Goal: Task Accomplishment & Management: Complete application form

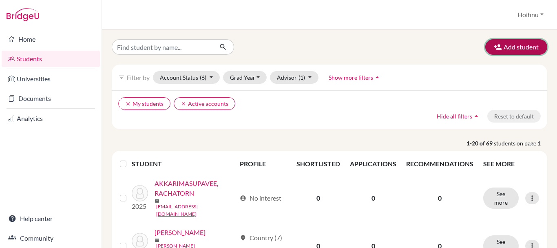
click at [518, 47] on button "Add student" at bounding box center [516, 47] width 62 height 16
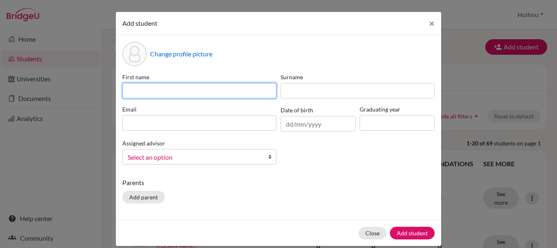
click at [159, 89] on input at bounding box center [199, 91] width 154 height 16
paste input "CHO LIN"
click at [159, 89] on input "CHO LIN" at bounding box center [199, 91] width 154 height 16
drag, startPoint x: 159, startPoint y: 89, endPoint x: 140, endPoint y: 90, distance: 19.2
click at [140, 90] on input "CHO LIN" at bounding box center [199, 91] width 154 height 16
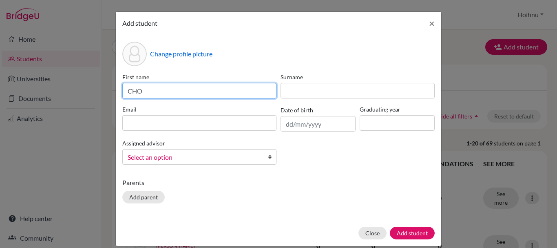
type input "CHO"
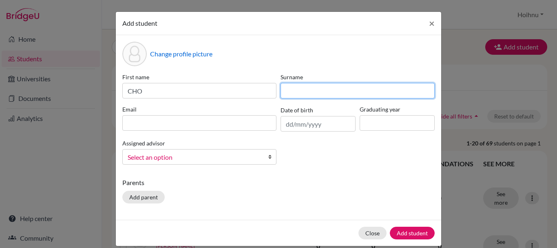
click at [313, 95] on input at bounding box center [358, 91] width 154 height 16
paste input "LIN"
type input "LIN"
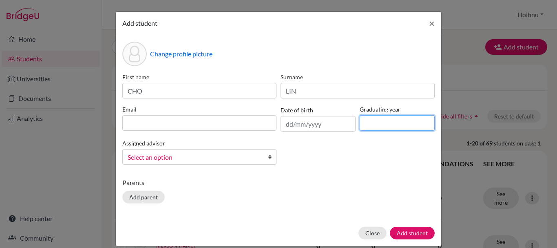
click at [389, 125] on input at bounding box center [397, 123] width 75 height 16
type input "2026"
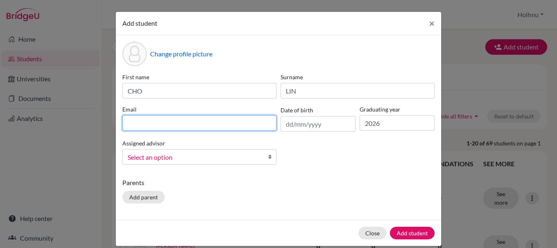
click at [166, 125] on input at bounding box center [199, 123] width 154 height 16
paste input "Cho Lin CHO LIN <cho_lin04524@rais.ac.th>"
drag, startPoint x: 177, startPoint y: 123, endPoint x: 117, endPoint y: 121, distance: 59.2
click at [120, 121] on div "Email Cho Lin CHO LIN <cho_lin04524@rais.ac.th>" at bounding box center [199, 118] width 158 height 27
click at [200, 122] on input "cho_lin04524@rais.ac.th>" at bounding box center [199, 123] width 154 height 16
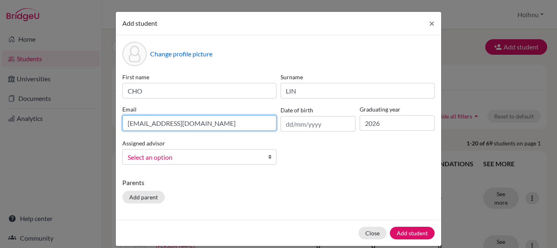
type input "cho_lin04524@rais.ac.th"
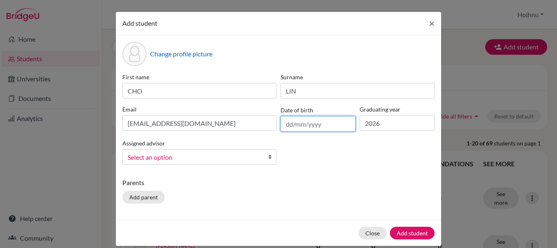
click at [284, 125] on input "text" at bounding box center [318, 124] width 75 height 16
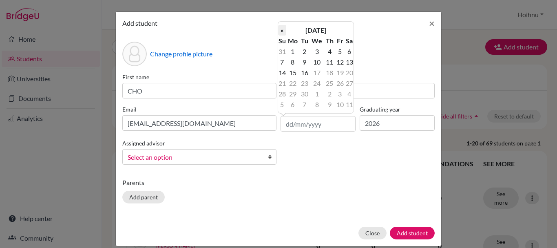
click at [283, 29] on th "«" at bounding box center [282, 30] width 8 height 11
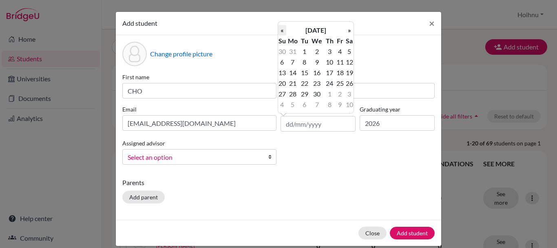
click at [283, 30] on th "«" at bounding box center [282, 30] width 8 height 11
click at [284, 31] on th "«" at bounding box center [282, 30] width 8 height 11
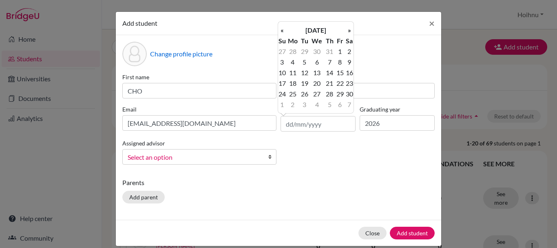
click at [284, 31] on th "«" at bounding box center [282, 30] width 8 height 11
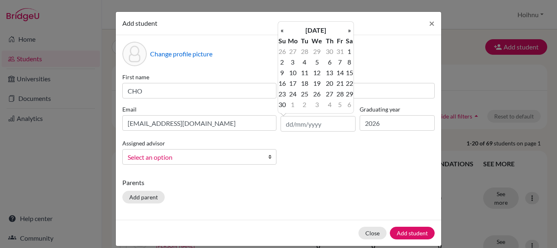
click at [284, 31] on th "«" at bounding box center [282, 30] width 8 height 11
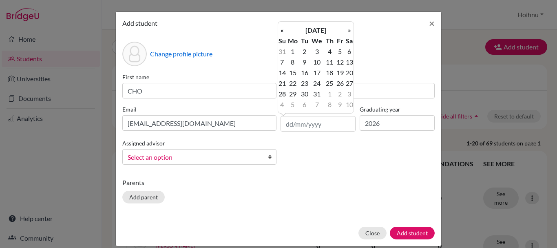
click at [284, 31] on th "«" at bounding box center [282, 30] width 8 height 11
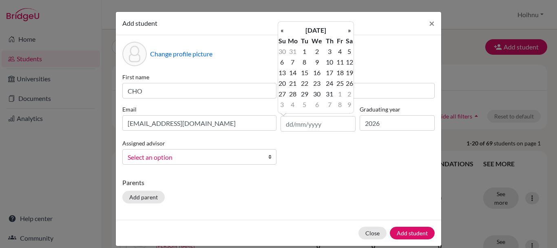
click at [284, 31] on th "«" at bounding box center [282, 30] width 8 height 11
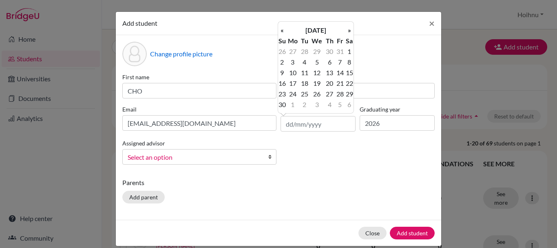
click at [284, 31] on th "«" at bounding box center [282, 30] width 8 height 11
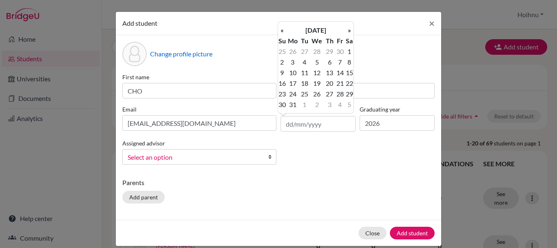
click at [284, 31] on th "«" at bounding box center [282, 30] width 8 height 11
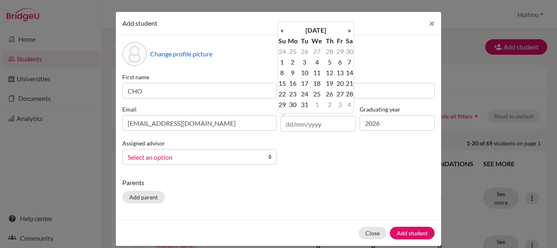
click at [284, 31] on th "«" at bounding box center [282, 30] width 8 height 11
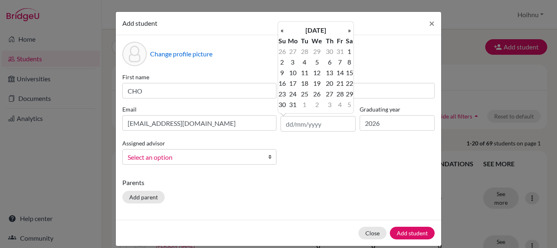
click at [284, 31] on th "«" at bounding box center [282, 30] width 8 height 11
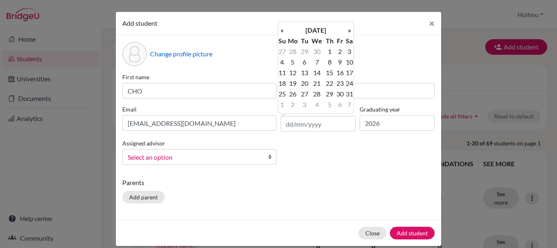
click at [284, 31] on th "«" at bounding box center [282, 30] width 8 height 11
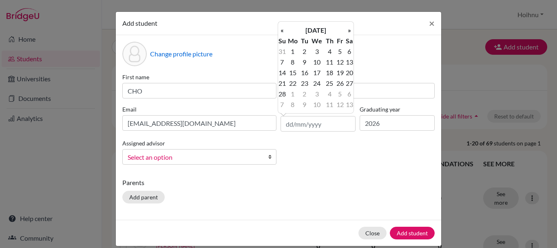
click at [284, 31] on th "«" at bounding box center [282, 30] width 8 height 11
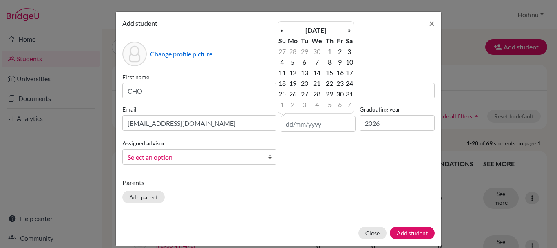
click at [284, 31] on th "«" at bounding box center [282, 30] width 8 height 11
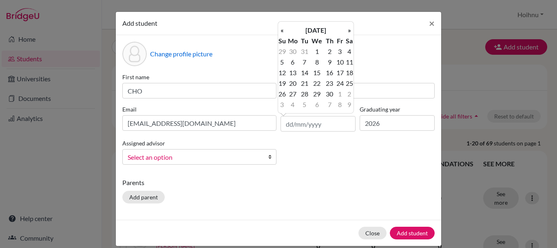
click at [284, 31] on th "«" at bounding box center [282, 30] width 8 height 11
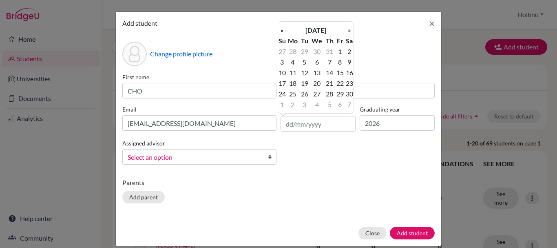
click at [284, 31] on th "«" at bounding box center [282, 30] width 8 height 11
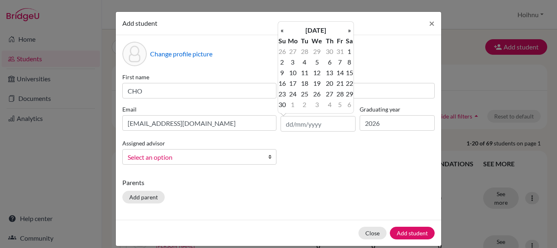
click at [284, 31] on th "«" at bounding box center [282, 30] width 8 height 11
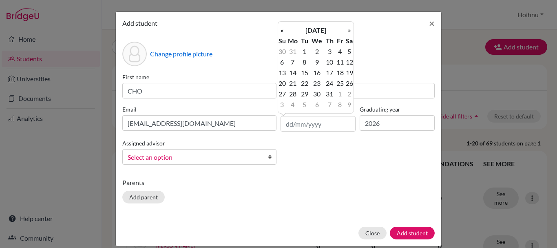
click at [284, 31] on th "«" at bounding box center [282, 30] width 8 height 11
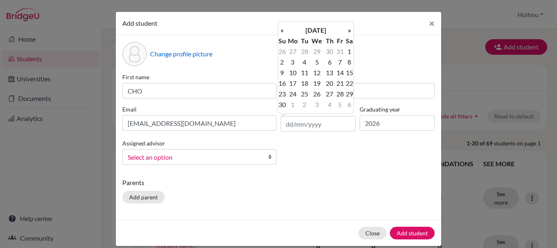
click at [284, 31] on th "«" at bounding box center [282, 30] width 8 height 11
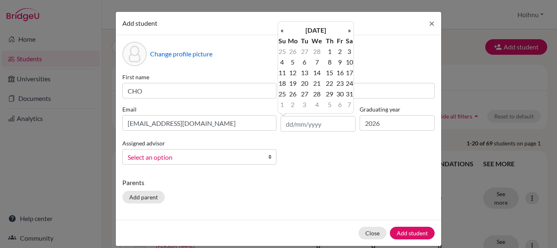
click at [284, 31] on th "«" at bounding box center [282, 30] width 8 height 11
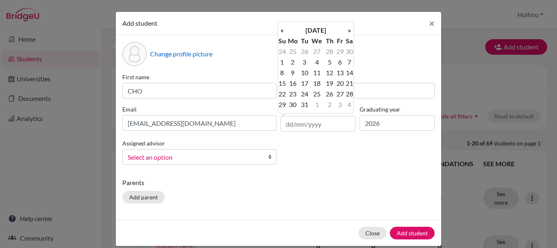
click at [284, 31] on th "«" at bounding box center [282, 30] width 8 height 11
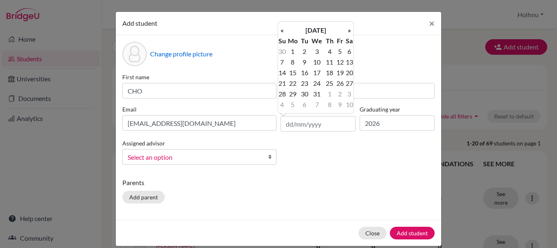
click at [284, 31] on th "«" at bounding box center [282, 30] width 8 height 11
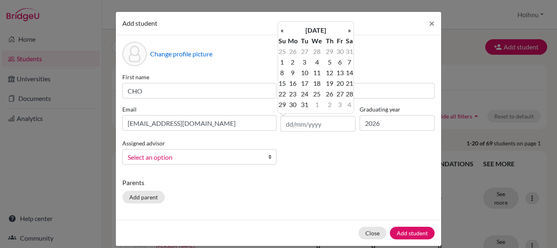
click at [284, 31] on th "«" at bounding box center [282, 30] width 8 height 11
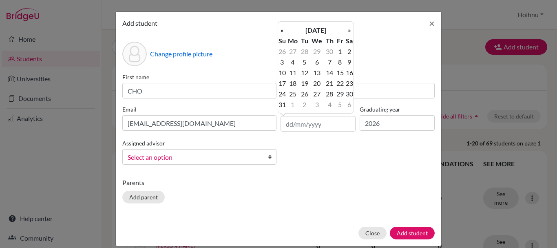
click at [284, 31] on th "«" at bounding box center [282, 30] width 8 height 11
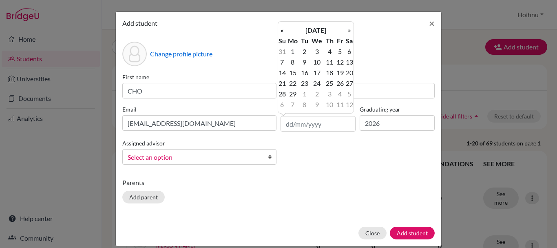
click at [284, 31] on th "«" at bounding box center [282, 30] width 8 height 11
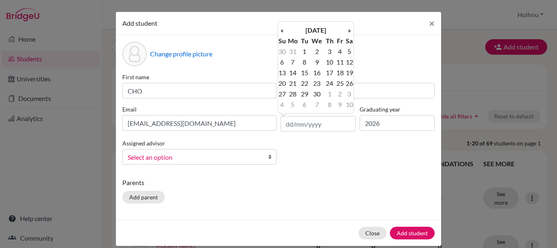
click at [284, 31] on th "«" at bounding box center [282, 30] width 8 height 11
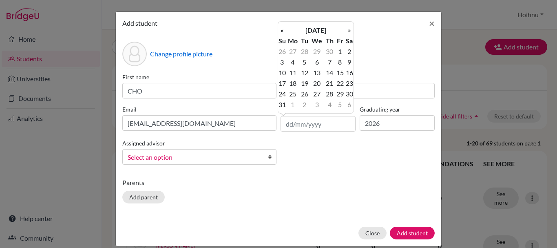
click at [284, 31] on th "«" at bounding box center [282, 30] width 8 height 11
click at [286, 32] on th "«" at bounding box center [282, 30] width 8 height 11
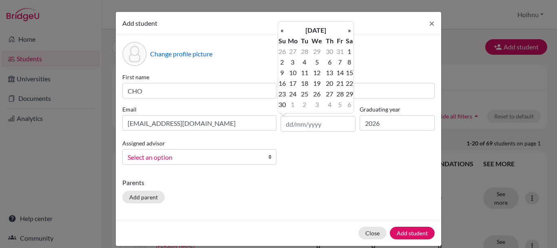
click at [288, 33] on th "November 2014" at bounding box center [315, 30] width 59 height 11
click at [0, 0] on th "2014" at bounding box center [0, 0] width 0 height 0
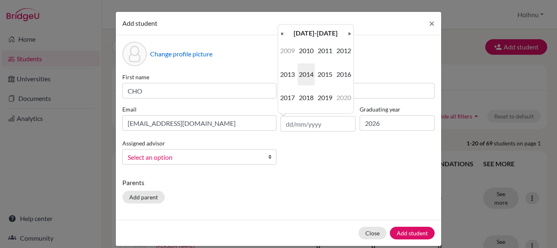
click at [289, 33] on th "2010-2019" at bounding box center [315, 33] width 59 height 11
click at [284, 32] on th "«" at bounding box center [282, 33] width 8 height 11
click at [351, 32] on th "»" at bounding box center [350, 33] width 8 height 11
click at [283, 33] on th "«" at bounding box center [282, 33] width 8 height 11
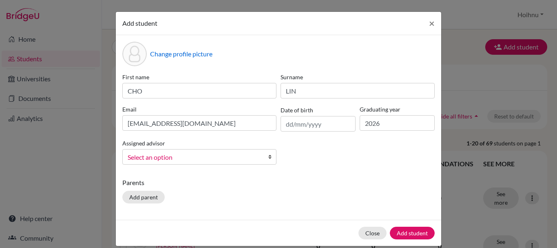
click at [407, 28] on div "Add student ×" at bounding box center [279, 23] width 326 height 23
click at [315, 128] on input "text" at bounding box center [318, 124] width 75 height 16
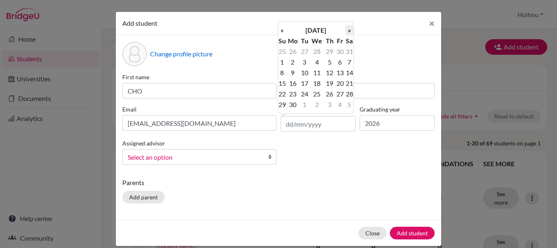
click at [350, 30] on th "»" at bounding box center [350, 30] width 8 height 11
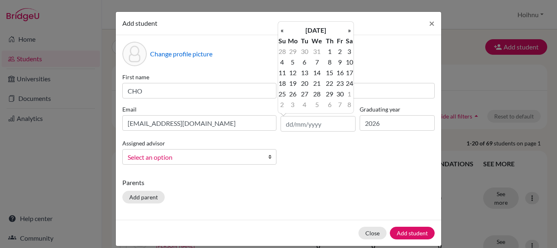
click at [350, 30] on th "»" at bounding box center [350, 30] width 8 height 11
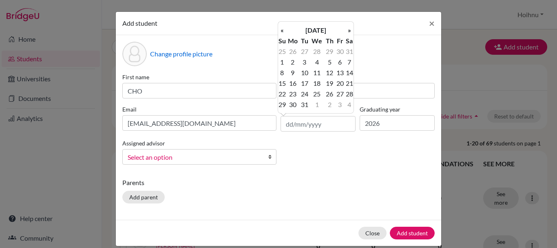
click at [350, 30] on th "»" at bounding box center [350, 30] width 8 height 11
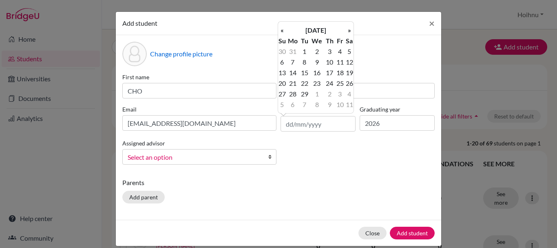
click at [350, 30] on th "»" at bounding box center [350, 30] width 8 height 11
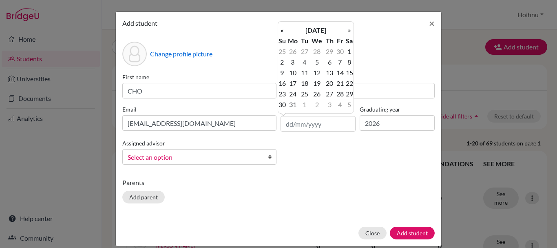
click at [350, 30] on th "»" at bounding box center [350, 30] width 8 height 11
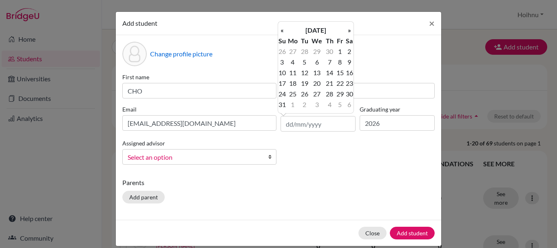
click at [350, 30] on th "»" at bounding box center [350, 30] width 8 height 11
click at [349, 30] on th "»" at bounding box center [350, 30] width 8 height 11
click at [348, 30] on th "»" at bounding box center [350, 30] width 8 height 11
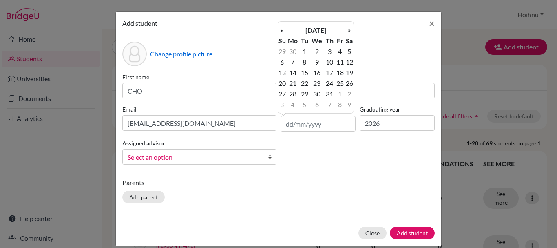
click at [348, 30] on th "»" at bounding box center [350, 30] width 8 height 11
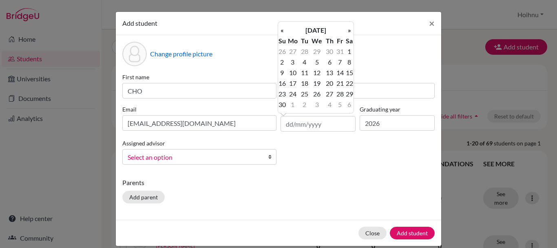
click at [348, 30] on th "»" at bounding box center [350, 30] width 8 height 11
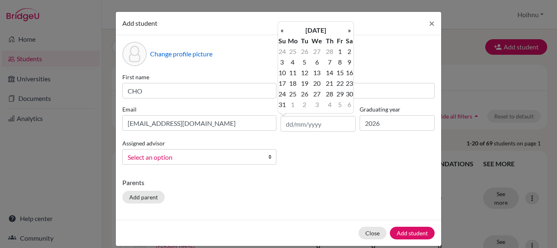
click at [348, 30] on th "»" at bounding box center [350, 30] width 8 height 11
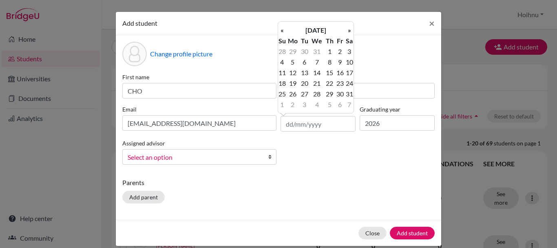
click at [348, 30] on th "»" at bounding box center [350, 30] width 8 height 11
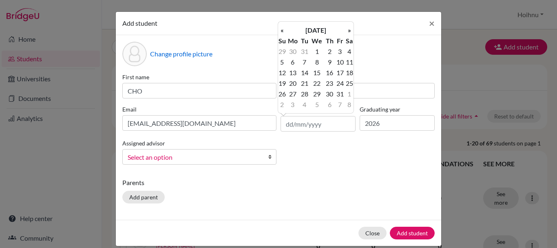
click at [348, 30] on th "»" at bounding box center [350, 30] width 8 height 11
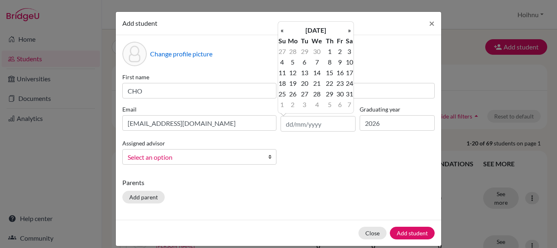
click at [348, 30] on th "»" at bounding box center [350, 30] width 8 height 11
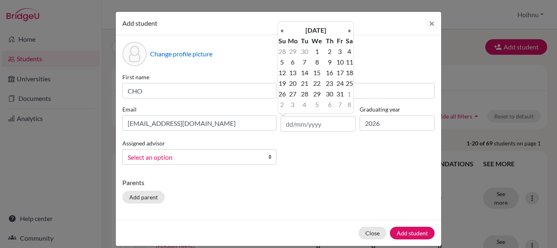
click at [348, 30] on th "»" at bounding box center [350, 30] width 8 height 11
click at [349, 31] on th "»" at bounding box center [350, 30] width 8 height 11
click at [350, 32] on th "»" at bounding box center [350, 30] width 8 height 11
click at [351, 33] on th "»" at bounding box center [350, 30] width 8 height 11
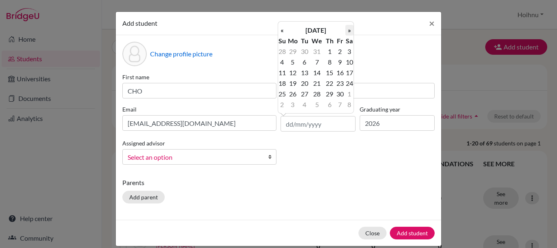
click at [352, 32] on th "»" at bounding box center [350, 30] width 8 height 11
click at [352, 31] on th "»" at bounding box center [350, 30] width 8 height 11
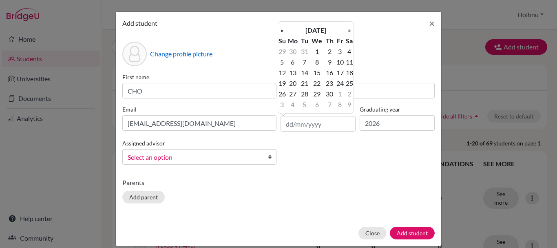
click at [352, 31] on th "»" at bounding box center [350, 30] width 8 height 11
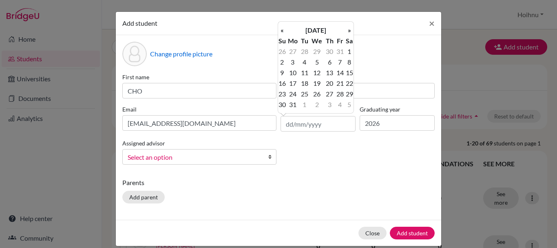
click at [352, 31] on th "»" at bounding box center [350, 30] width 8 height 11
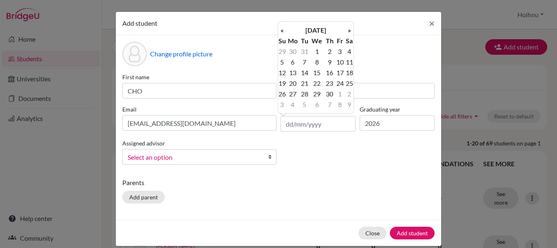
click at [352, 31] on th "»" at bounding box center [350, 30] width 8 height 11
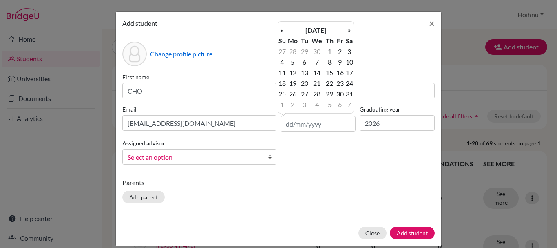
click at [352, 31] on th "»" at bounding box center [350, 30] width 8 height 11
click at [352, 30] on th "»" at bounding box center [350, 30] width 8 height 11
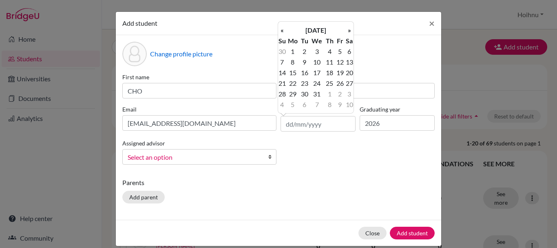
click at [352, 30] on th "»" at bounding box center [350, 30] width 8 height 11
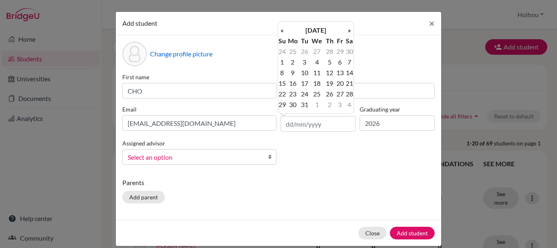
click at [352, 30] on th "»" at bounding box center [350, 30] width 8 height 11
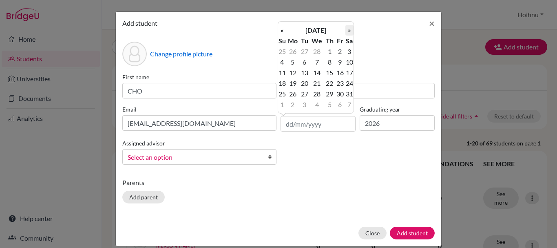
click at [348, 29] on th "»" at bounding box center [350, 30] width 8 height 11
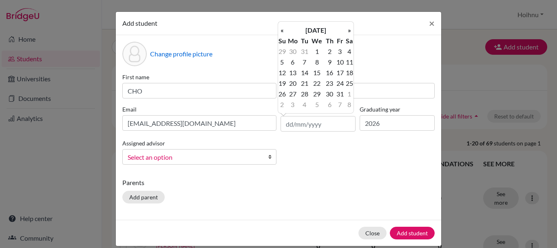
click at [348, 29] on th "»" at bounding box center [350, 30] width 8 height 11
click at [349, 29] on th "»" at bounding box center [350, 30] width 8 height 11
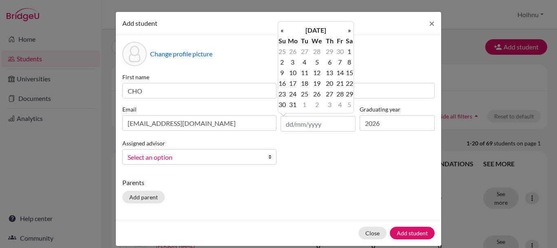
click at [349, 29] on th "»" at bounding box center [350, 30] width 8 height 11
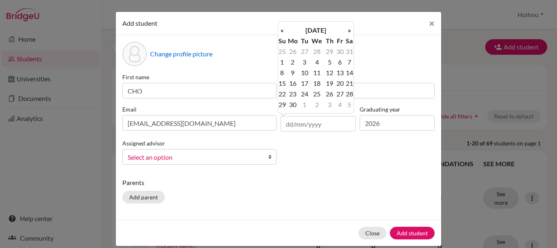
click at [349, 29] on th "»" at bounding box center [350, 30] width 8 height 11
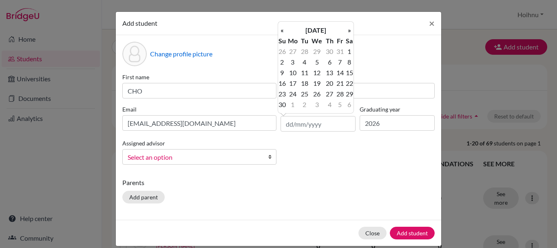
click at [350, 28] on th "»" at bounding box center [350, 30] width 8 height 11
click at [352, 29] on th "»" at bounding box center [350, 30] width 8 height 11
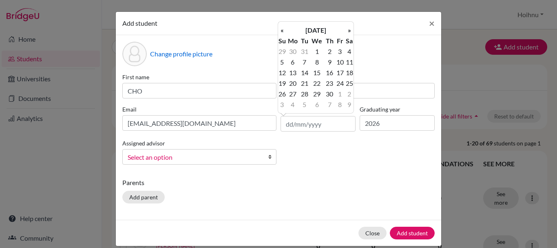
click at [352, 29] on th "»" at bounding box center [350, 30] width 8 height 11
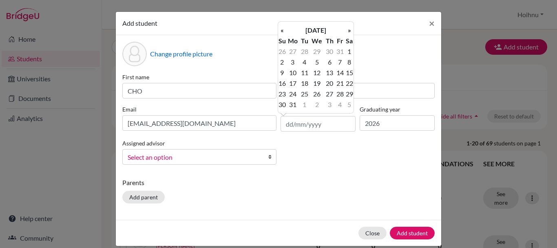
click at [352, 29] on th "»" at bounding box center [350, 30] width 8 height 11
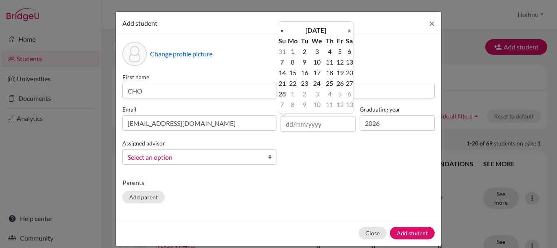
click at [352, 29] on th "»" at bounding box center [350, 30] width 8 height 11
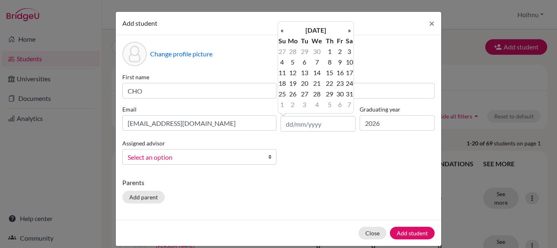
drag, startPoint x: 352, startPoint y: 30, endPoint x: 366, endPoint y: 33, distance: 14.2
click at [366, 33] on body "Home Students Universities Documents Analytics Help center Community Students o…" at bounding box center [278, 124] width 557 height 248
click at [351, 30] on th "»" at bounding box center [350, 30] width 8 height 11
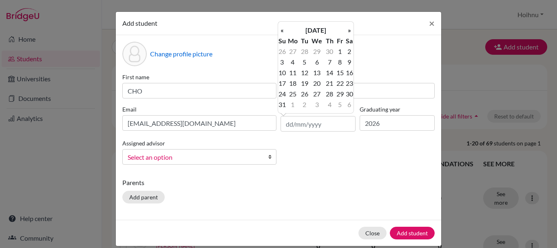
click at [351, 30] on th "»" at bounding box center [350, 30] width 8 height 11
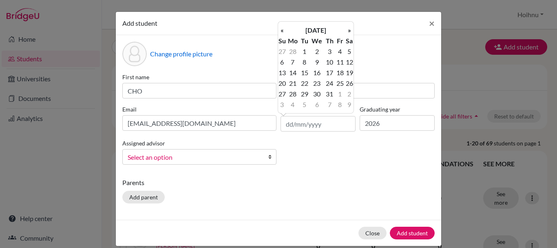
click at [351, 30] on th "»" at bounding box center [350, 30] width 8 height 11
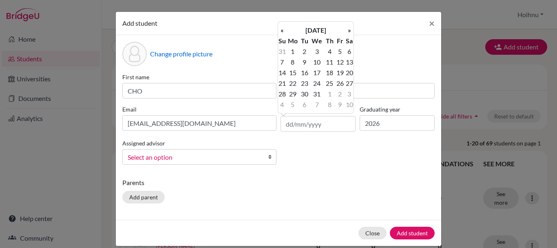
click at [351, 30] on th "»" at bounding box center [350, 30] width 8 height 11
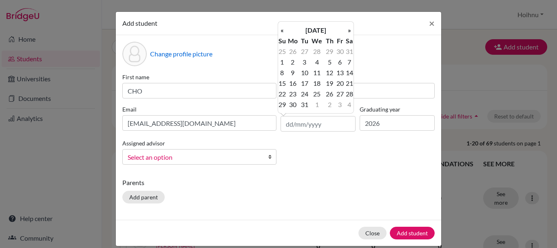
click at [351, 30] on th "»" at bounding box center [350, 30] width 8 height 11
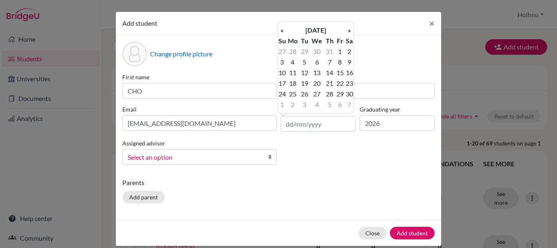
click at [351, 30] on th "»" at bounding box center [350, 30] width 8 height 11
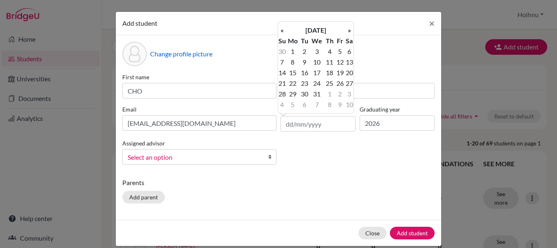
click at [351, 30] on th "»" at bounding box center [350, 30] width 8 height 11
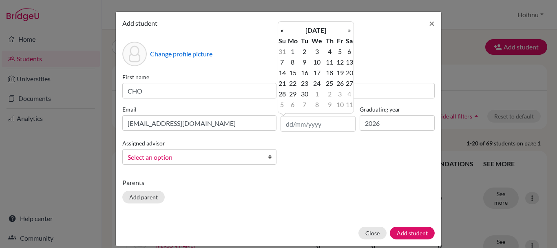
click at [351, 30] on th "»" at bounding box center [350, 30] width 8 height 11
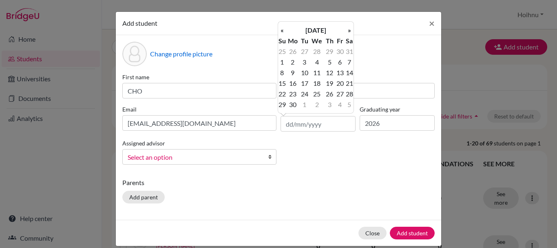
click at [351, 30] on th "»" at bounding box center [350, 30] width 8 height 11
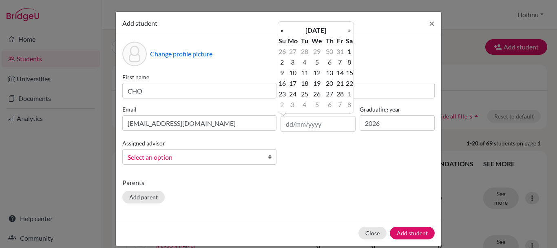
click at [351, 30] on th "»" at bounding box center [350, 30] width 8 height 11
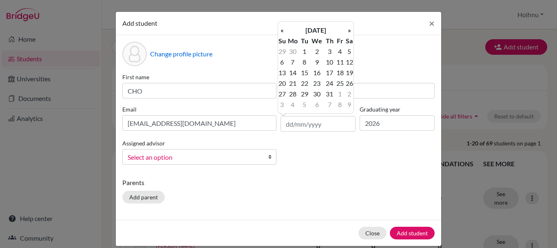
click at [351, 30] on th "»" at bounding box center [350, 30] width 8 height 11
click at [350, 29] on th "»" at bounding box center [350, 30] width 8 height 11
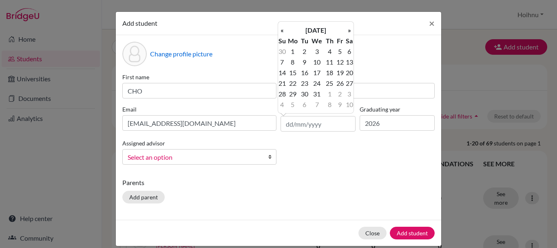
click at [350, 29] on th "»" at bounding box center [350, 30] width 8 height 11
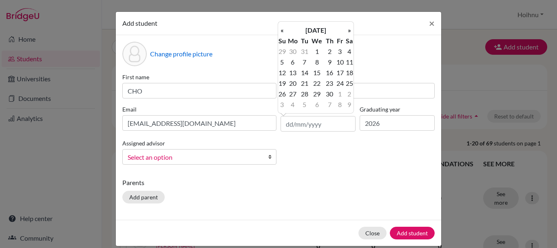
click at [350, 29] on th "»" at bounding box center [350, 30] width 8 height 11
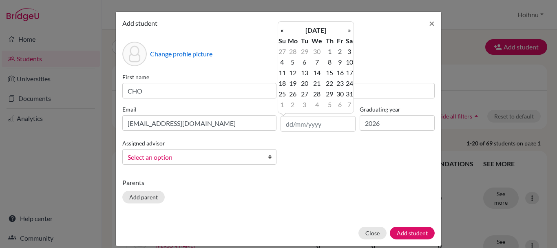
click at [350, 29] on th "»" at bounding box center [350, 30] width 8 height 11
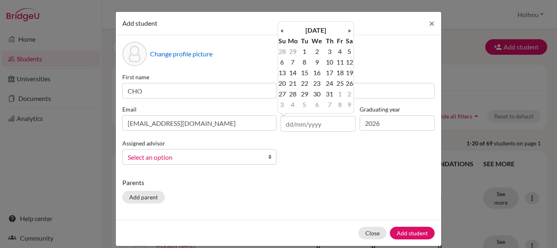
click at [350, 29] on th "»" at bounding box center [350, 30] width 8 height 11
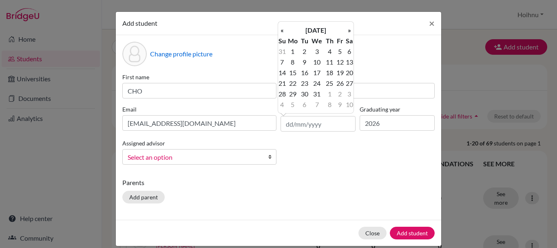
click at [350, 29] on th "»" at bounding box center [350, 30] width 8 height 11
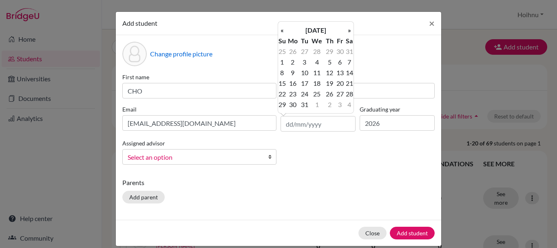
click at [350, 29] on th "»" at bounding box center [350, 30] width 8 height 11
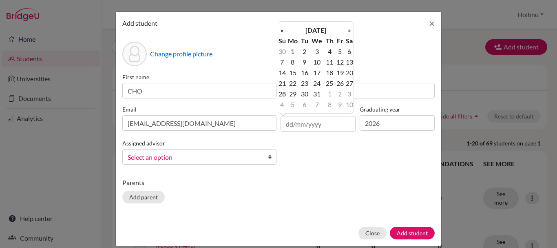
click at [350, 29] on th "»" at bounding box center [350, 30] width 8 height 11
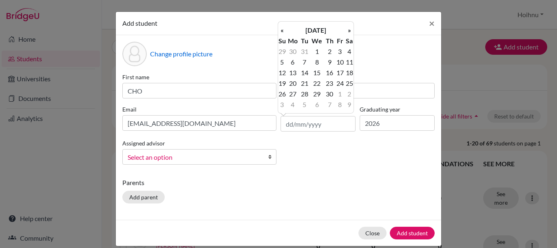
click at [350, 29] on th "»" at bounding box center [350, 30] width 8 height 11
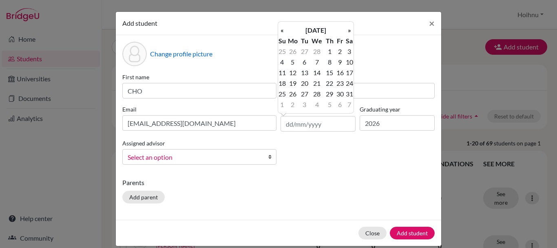
click at [350, 29] on th "»" at bounding box center [350, 30] width 8 height 11
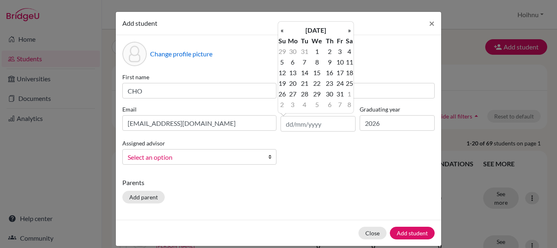
click at [350, 29] on th "»" at bounding box center [350, 30] width 8 height 11
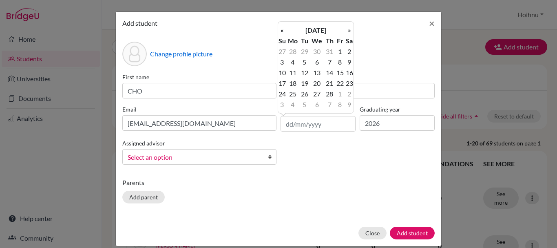
click at [350, 29] on th "»" at bounding box center [350, 30] width 8 height 11
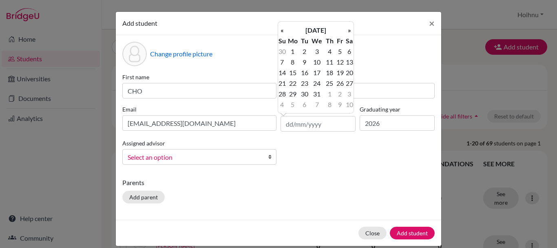
click at [350, 29] on th "»" at bounding box center [350, 30] width 8 height 11
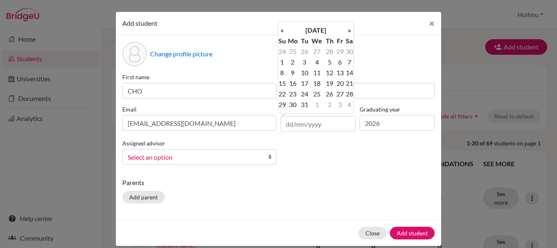
click at [350, 28] on th "»" at bounding box center [350, 30] width 8 height 11
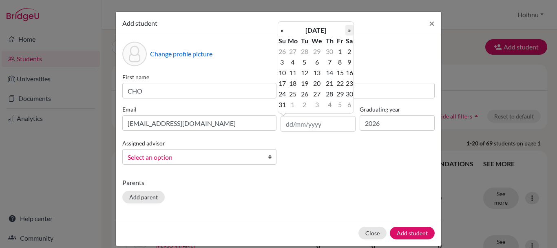
click at [350, 27] on th "»" at bounding box center [350, 30] width 8 height 11
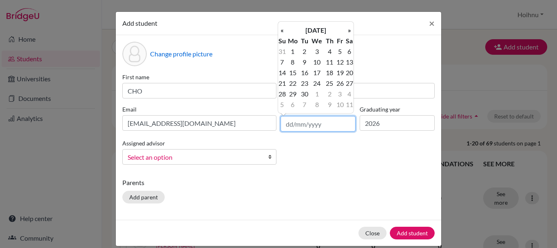
click at [288, 124] on input "text" at bounding box center [318, 124] width 75 height 16
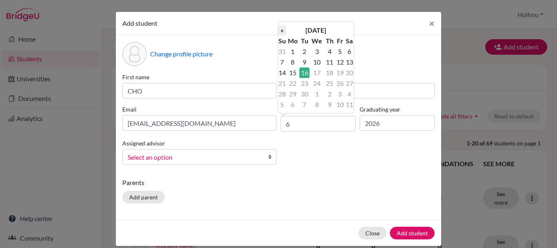
click at [283, 31] on th "«" at bounding box center [282, 30] width 8 height 11
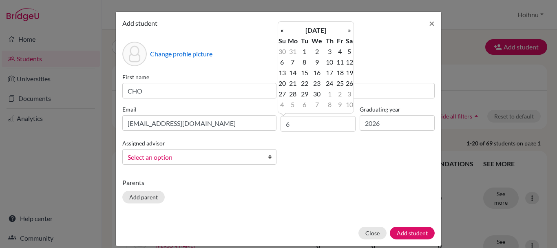
click at [283, 31] on th "«" at bounding box center [282, 30] width 8 height 11
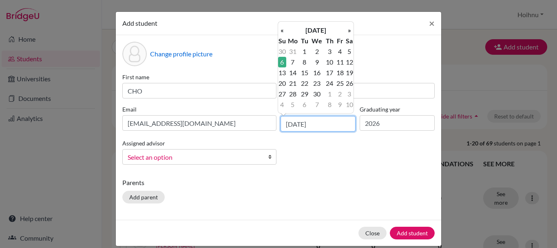
click at [319, 128] on input "6/4/2008" at bounding box center [318, 124] width 75 height 16
type input "06/04/2008"
click at [316, 162] on div "First name CHO Surname LIN Email cho_lin04524@rais.ac.th Date of birth 06/04/20…" at bounding box center [278, 122] width 317 height 98
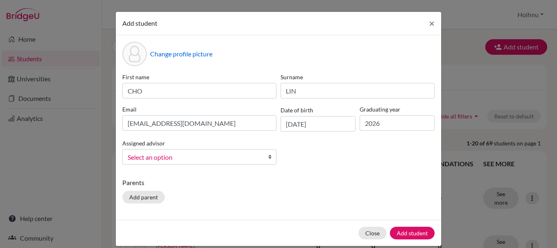
click at [268, 158] on b at bounding box center [272, 156] width 8 height 15
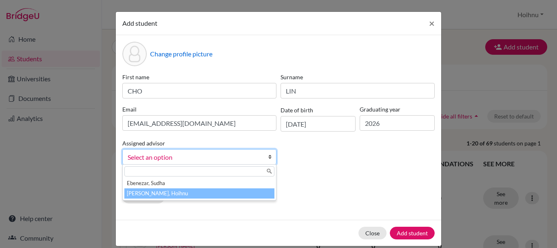
click at [166, 193] on li "Mark, Hoihnu" at bounding box center [199, 193] width 150 height 10
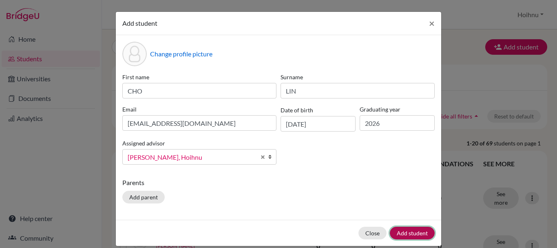
click at [409, 235] on button "Add student" at bounding box center [412, 232] width 45 height 13
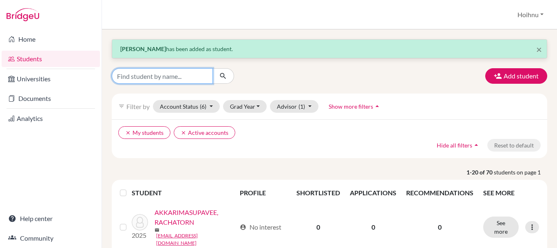
click at [191, 77] on input "Find student by name..." at bounding box center [162, 76] width 101 height 16
type input "cho Lin"
click button "submit" at bounding box center [224, 76] width 22 height 16
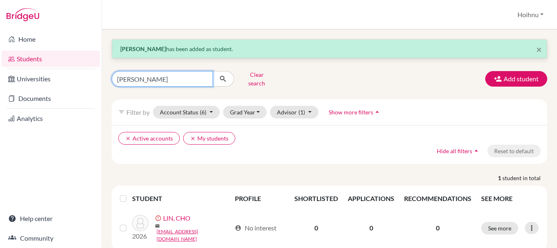
drag, startPoint x: 144, startPoint y: 78, endPoint x: 110, endPoint y: 72, distance: 34.3
click at [111, 72] on div "cho Lin Clear search" at bounding box center [180, 78] width 149 height 21
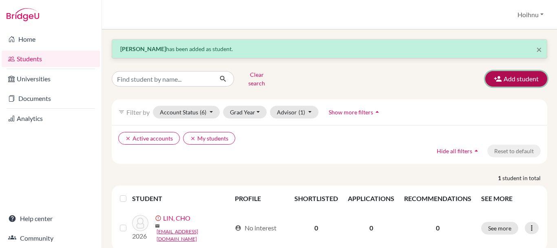
click at [508, 75] on button "Add student" at bounding box center [516, 79] width 62 height 16
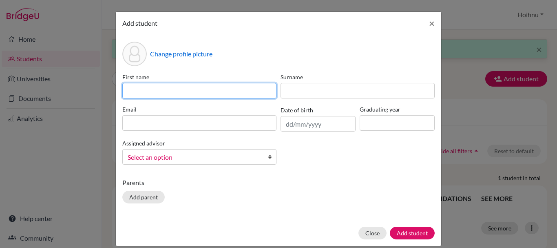
click at [178, 88] on input at bounding box center [199, 91] width 154 height 16
paste input "RUTH VAN THA CHIN PAR"
drag, startPoint x: 190, startPoint y: 90, endPoint x: 205, endPoint y: 85, distance: 16.1
click at [205, 85] on input "RUTH VAN THA CHIN PAR" at bounding box center [199, 91] width 154 height 16
type input "RUTH VAN THA CHIN"
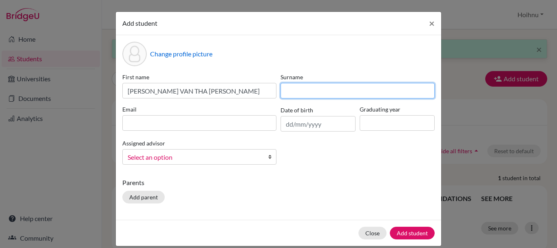
click at [288, 89] on input at bounding box center [358, 91] width 154 height 16
paste input "PAR"
type input "PAR"
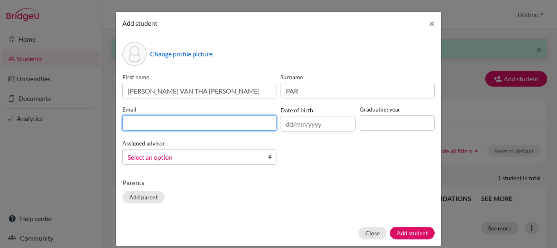
click at [151, 120] on input at bounding box center [199, 123] width 154 height 16
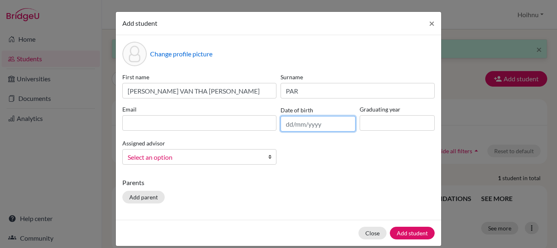
click at [306, 124] on input "text" at bounding box center [318, 124] width 75 height 16
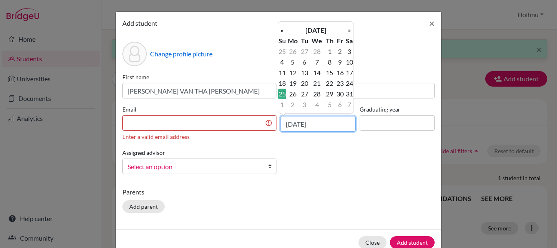
type input "25/03/2007"
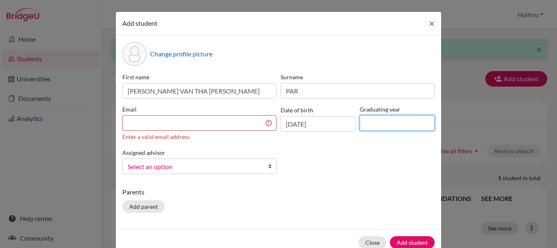
click at [376, 125] on input at bounding box center [397, 123] width 75 height 16
type input "2026"
click at [268, 167] on b at bounding box center [272, 166] width 8 height 15
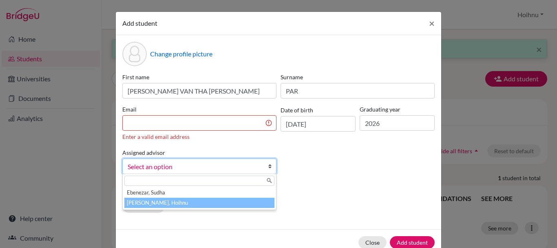
click at [147, 204] on li "Mark, Hoihnu" at bounding box center [199, 202] width 150 height 10
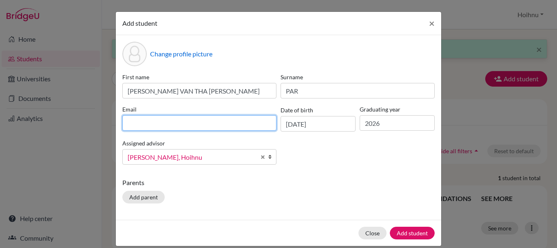
click at [141, 125] on input at bounding box center [199, 123] width 154 height 16
click at [132, 122] on input at bounding box center [199, 123] width 154 height 16
paste input "ruth04288@rais.ac.th"
type input "ruth04288@rais.ac.th"
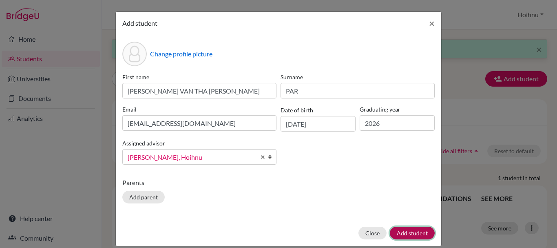
click at [412, 228] on button "Add student" at bounding box center [412, 232] width 45 height 13
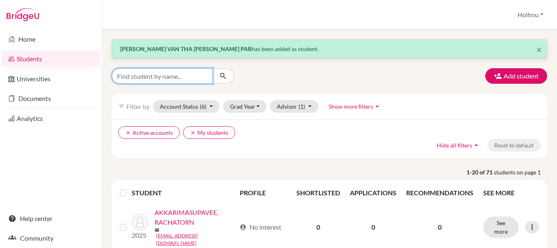
click at [137, 78] on input "Find student by name..." at bounding box center [162, 76] width 101 height 16
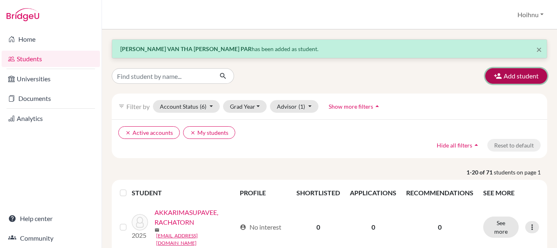
click at [510, 75] on button "Add student" at bounding box center [516, 76] width 62 height 16
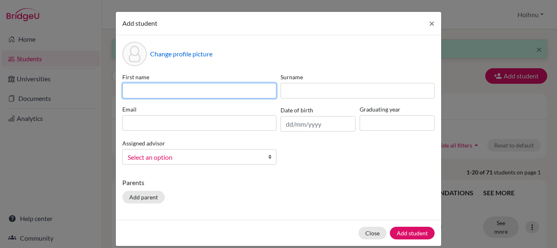
click at [138, 86] on input at bounding box center [199, 91] width 154 height 16
paste input "ZAN LIN ZAW"
drag, startPoint x: 173, startPoint y: 90, endPoint x: 155, endPoint y: 92, distance: 18.1
click at [155, 92] on input "ZAN LIN ZAW" at bounding box center [199, 91] width 154 height 16
type input "ZAN LIN"
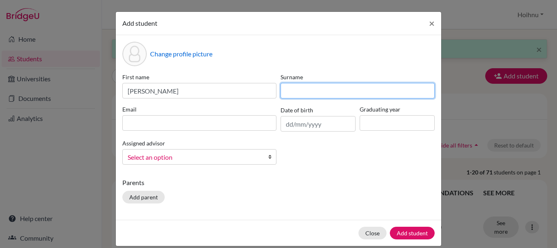
click at [323, 92] on input at bounding box center [358, 91] width 154 height 16
paste input "ZAW"
type input "ZAW"
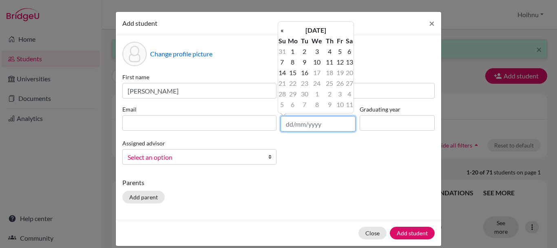
click at [308, 125] on input "text" at bounding box center [318, 124] width 75 height 16
type input "06/05/2008"
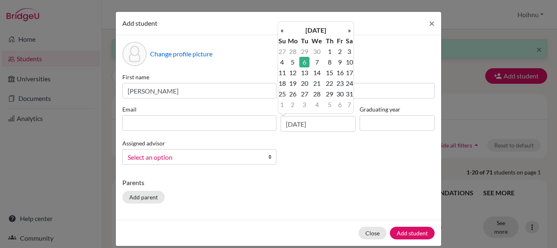
click at [324, 151] on div "First name ZAN LIN Surname ZAW Email Date of birth 06/05/2008 Graduating year A…" at bounding box center [278, 122] width 317 height 98
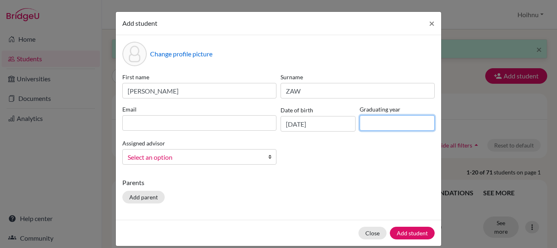
click at [377, 124] on input at bounding box center [397, 123] width 75 height 16
type input "2026"
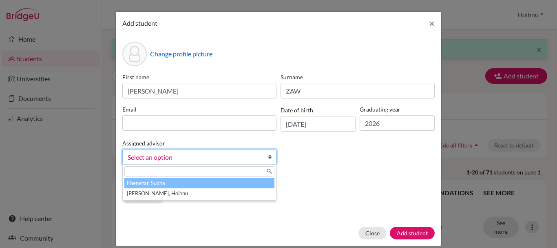
click at [268, 159] on b at bounding box center [272, 156] width 8 height 15
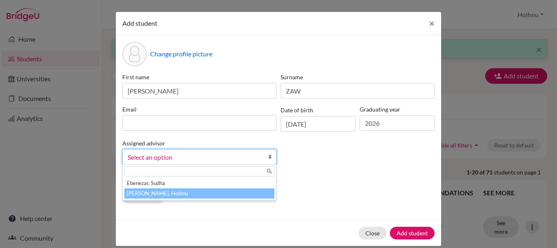
click at [163, 191] on li "Mark, Hoihnu" at bounding box center [199, 193] width 150 height 10
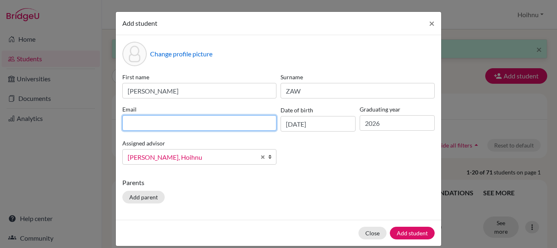
click at [132, 126] on input at bounding box center [199, 123] width 154 height 16
click at [179, 121] on input at bounding box center [199, 123] width 154 height 16
paste input ""Zan Lin Zaw (Aaron)" <aaron04253@rais.ac.th>"
drag, startPoint x: 192, startPoint y: 123, endPoint x: 125, endPoint y: 122, distance: 66.5
click at [125, 122] on input ""Zan Lin Zaw (Aaron)" <aaron04253@rais.ac.th>" at bounding box center [199, 123] width 154 height 16
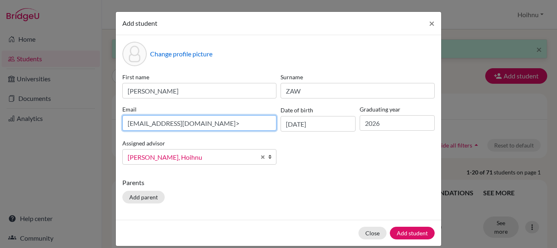
click at [203, 123] on input "aaron04253@rais.ac.th>" at bounding box center [199, 123] width 154 height 16
type input "aaron04253@rais.ac.th"
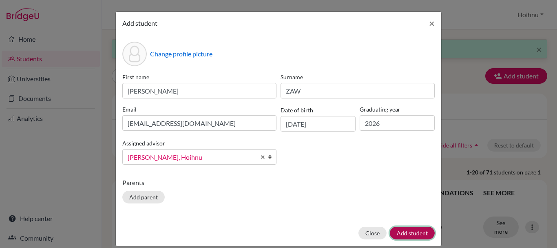
click at [415, 230] on button "Add student" at bounding box center [412, 232] width 45 height 13
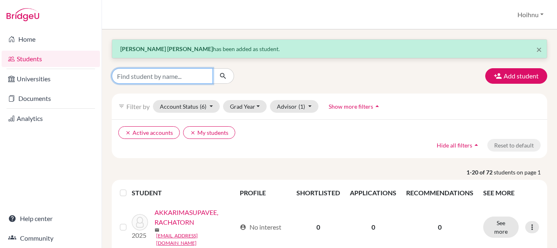
click at [179, 75] on input "Find student by name..." at bounding box center [162, 76] width 101 height 16
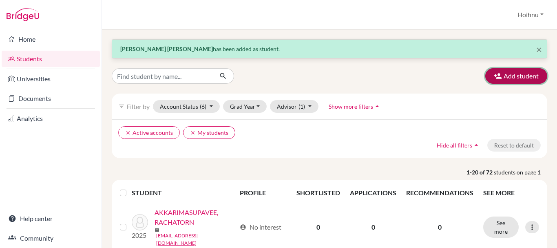
click at [511, 78] on button "Add student" at bounding box center [516, 76] width 62 height 16
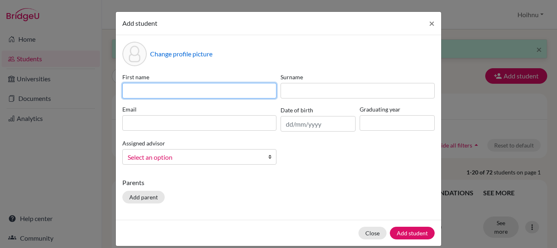
click at [125, 88] on input at bounding box center [199, 91] width 154 height 16
paste input "SEUNGMIN KWON"
drag, startPoint x: 146, startPoint y: 97, endPoint x: 162, endPoint y: 98, distance: 15.2
click at [159, 98] on div "First name SEUNGMIN KWON Surname Email Date of birth Graduating year Assigned a…" at bounding box center [278, 122] width 317 height 98
drag, startPoint x: 161, startPoint y: 91, endPoint x: 189, endPoint y: 93, distance: 27.8
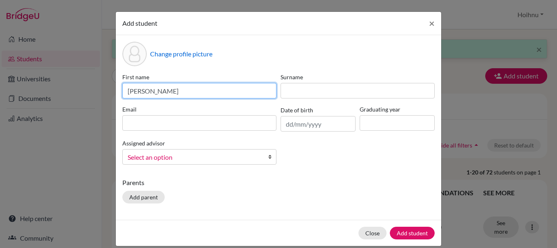
click at [189, 93] on input "SEUNGMIN KWON" at bounding box center [199, 91] width 154 height 16
type input "SEUNGMIN"
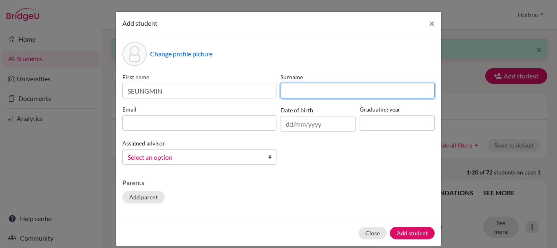
click at [296, 92] on input at bounding box center [358, 91] width 154 height 16
paste input "KWON"
type input "KWON"
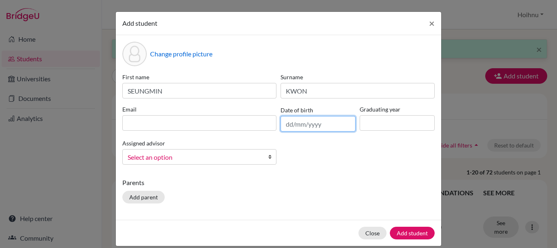
click at [286, 124] on input "text" at bounding box center [318, 124] width 75 height 16
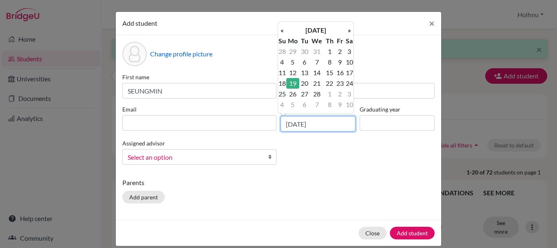
type input "19/02/2007"
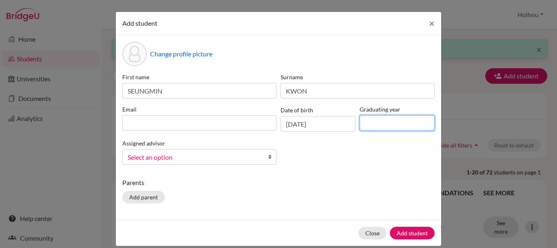
click at [375, 125] on input at bounding box center [397, 123] width 75 height 16
type input "2026"
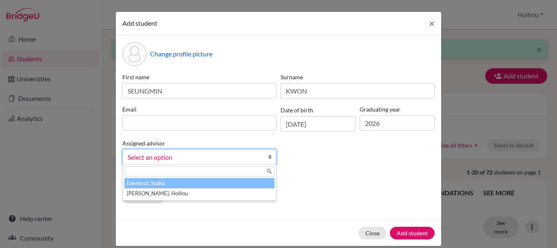
click at [268, 156] on b at bounding box center [272, 156] width 8 height 15
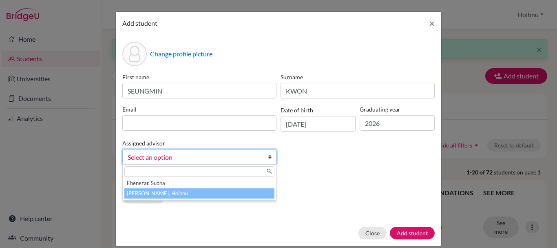
click at [190, 194] on li "Mark, Hoihnu" at bounding box center [199, 193] width 150 height 10
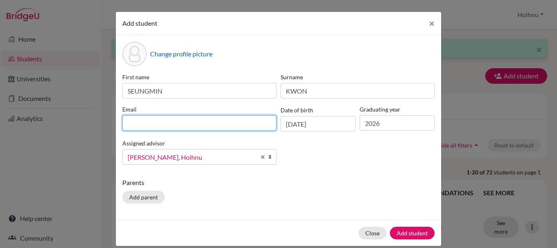
click at [145, 124] on input at bounding box center [199, 123] width 154 height 16
paste input "Min SEUNGMIN KWON <min04193@rais.ac.th>"
click at [198, 121] on input "Min SEUNGMIN KWON <min04193@rais.ac.th>" at bounding box center [199, 123] width 154 height 16
click at [202, 128] on input "min04193@rais.ac.th>" at bounding box center [199, 123] width 154 height 16
type input "min04193@rais.ac.th"
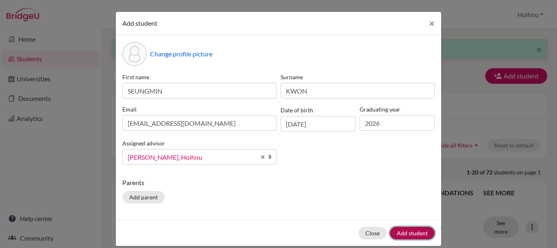
click at [409, 233] on button "Add student" at bounding box center [412, 232] width 45 height 13
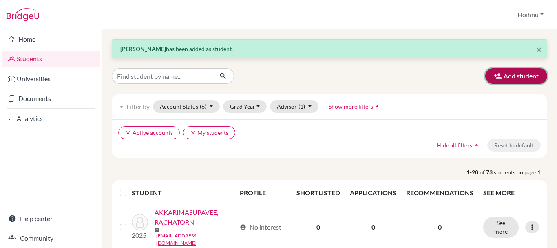
click at [514, 78] on button "Add student" at bounding box center [516, 76] width 62 height 16
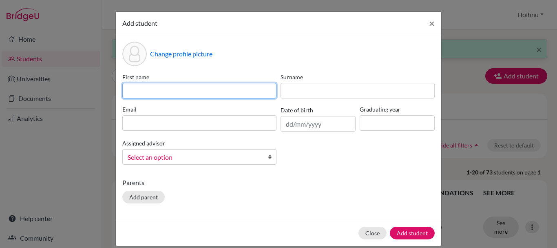
click at [162, 90] on input at bounding box center [199, 91] width 154 height 16
paste input "HAY THAR THANT ZIN"
drag, startPoint x: 181, startPoint y: 88, endPoint x: 199, endPoint y: 91, distance: 18.6
click at [199, 91] on input "HAY THAR THANT ZIN" at bounding box center [199, 91] width 154 height 16
type input "HAY THAR THANT"
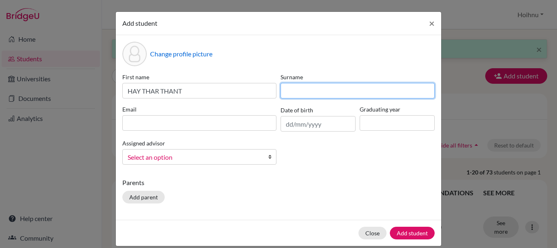
click at [294, 91] on input at bounding box center [358, 91] width 154 height 16
paste input "ZIN"
type input "ZIN"
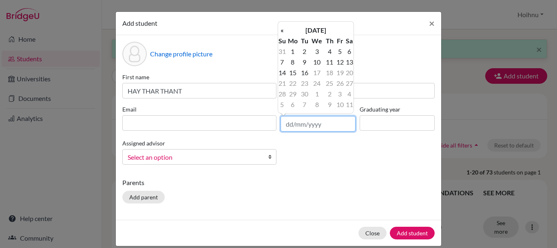
click at [290, 125] on input "text" at bounding box center [318, 124] width 75 height 16
type input "04/01/2008"
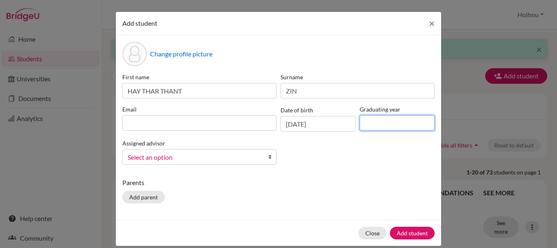
drag, startPoint x: 370, startPoint y: 122, endPoint x: 370, endPoint y: 126, distance: 4.2
click at [370, 122] on input at bounding box center [397, 123] width 75 height 16
type input "2026"
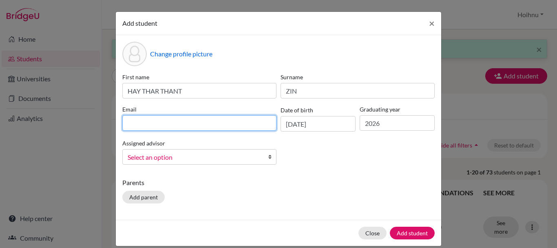
click at [179, 119] on input at bounding box center [199, 123] width 154 height 16
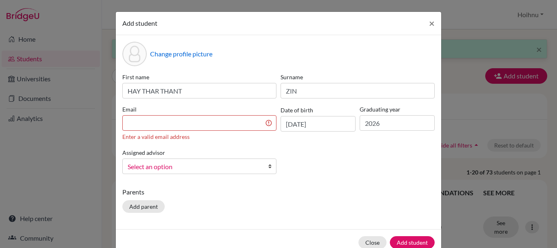
click at [277, 181] on div "Change profile picture First name HAY THAR THANT Surname ZIN Email Enter a vali…" at bounding box center [279, 132] width 326 height 194
click at [268, 168] on b at bounding box center [272, 166] width 8 height 15
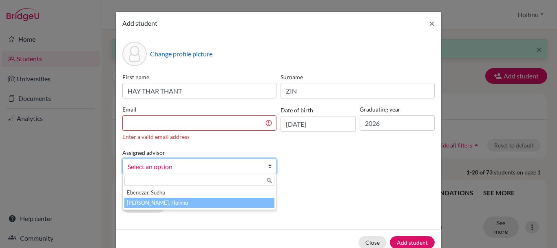
click at [166, 201] on li "Mark, Hoihnu" at bounding box center [199, 202] width 150 height 10
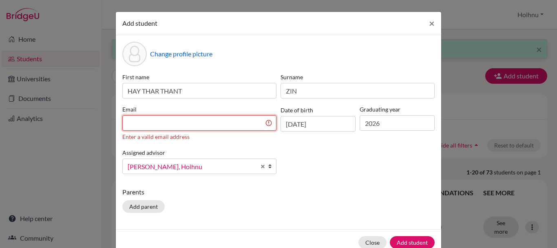
click at [145, 125] on input at bounding box center [199, 123] width 154 height 16
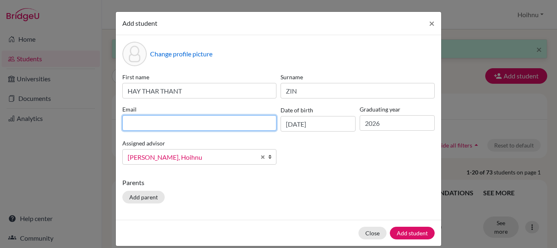
paste input "Blair HAY THAR THANT ZIN <hay03854@rais.ac.th>"
drag, startPoint x: 204, startPoint y: 122, endPoint x: 120, endPoint y: 123, distance: 84.4
click at [122, 123] on input "Blair HAY THAR THANT ZIN <hay03854@rais.ac.th>" at bounding box center [199, 123] width 154 height 16
click at [199, 126] on input "hay03854@rais.ac.th>" at bounding box center [199, 123] width 154 height 16
type input "hay03854@rais.ac.th"
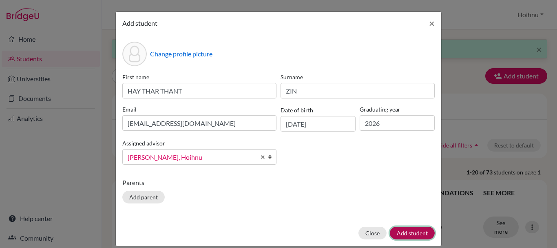
click at [412, 233] on button "Add student" at bounding box center [412, 232] width 45 height 13
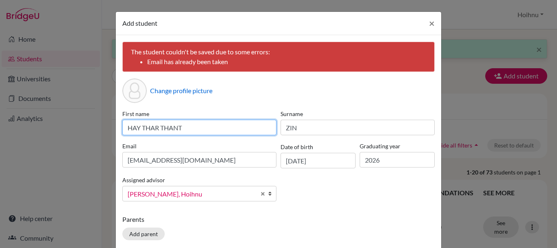
drag, startPoint x: 194, startPoint y: 128, endPoint x: 120, endPoint y: 124, distance: 73.9
click at [122, 124] on input "HAY THAR THANT" at bounding box center [199, 128] width 154 height 16
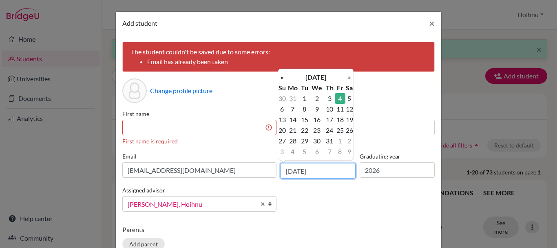
drag, startPoint x: 328, startPoint y: 158, endPoint x: 272, endPoint y: 157, distance: 56.3
click at [272, 157] on div "First name First name is required Surname ZIN Email hay03854@rais.ac.th Date of…" at bounding box center [278, 163] width 317 height 109
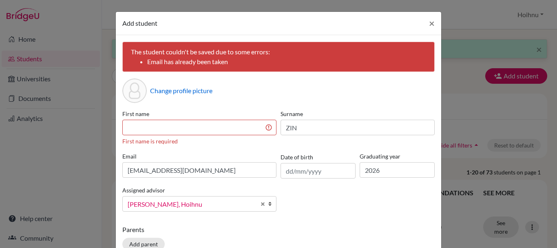
click at [346, 196] on div "First name First name is required Surname ZIN Email hay03854@rais.ac.th Date of…" at bounding box center [278, 163] width 317 height 109
drag, startPoint x: 297, startPoint y: 128, endPoint x: 280, endPoint y: 130, distance: 16.8
click at [281, 130] on input "ZIN" at bounding box center [358, 128] width 154 height 16
click at [175, 128] on input at bounding box center [199, 128] width 154 height 16
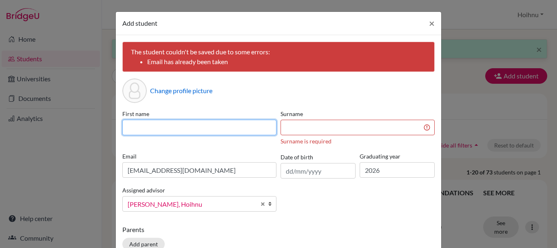
paste input "WAKANA HIRAI"
drag, startPoint x: 184, startPoint y: 124, endPoint x: 158, endPoint y: 125, distance: 26.1
click at [158, 125] on input "WAKANA HIRAI" at bounding box center [199, 128] width 154 height 16
type input "WAKANA"
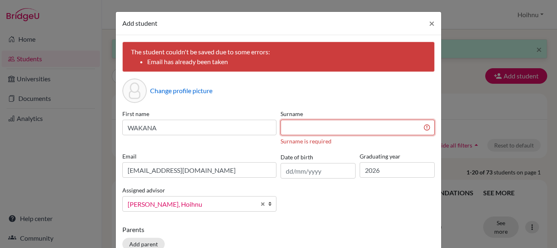
click at [295, 129] on input at bounding box center [358, 128] width 154 height 16
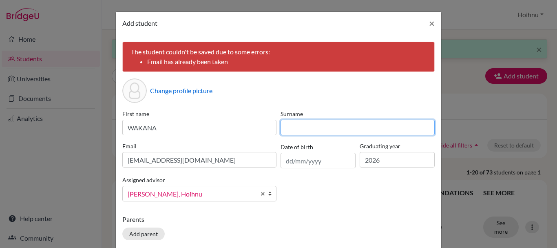
paste input "HIRAI"
type input "HIRAI"
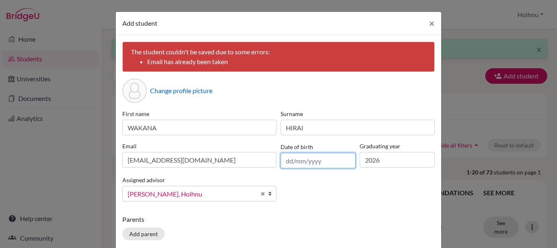
click at [309, 163] on input "text" at bounding box center [318, 161] width 75 height 16
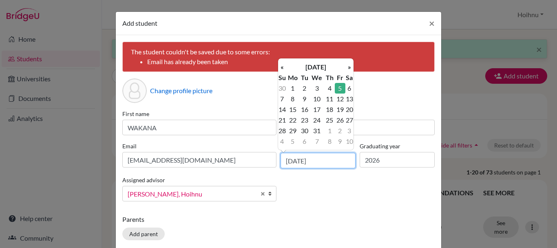
type input "05/10/2007"
click at [388, 194] on div "First name WAKANA Surname HIRAI Email hay03854@rais.ac.th Date of birth 05/10/2…" at bounding box center [278, 158] width 317 height 98
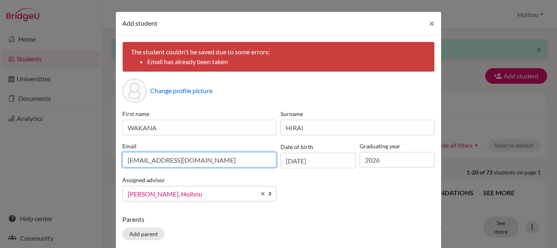
drag, startPoint x: 192, startPoint y: 162, endPoint x: 121, endPoint y: 161, distance: 71.4
click at [122, 161] on input "hay03854@rais.ac.th" at bounding box center [199, 160] width 154 height 16
click at [168, 159] on input at bounding box center [199, 160] width 154 height 16
paste input "wakana hirai <hero04069@rais.ac.th>"
drag, startPoint x: 165, startPoint y: 161, endPoint x: 116, endPoint y: 158, distance: 49.4
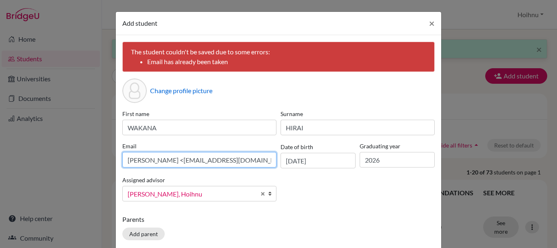
click at [116, 158] on div "The student couldn't be saved due to some errors: Email has already been taken …" at bounding box center [279, 145] width 326 height 221
drag, startPoint x: 196, startPoint y: 160, endPoint x: 189, endPoint y: 163, distance: 7.9
click at [189, 163] on input "hero04069@rais.ac.th>" at bounding box center [199, 160] width 154 height 16
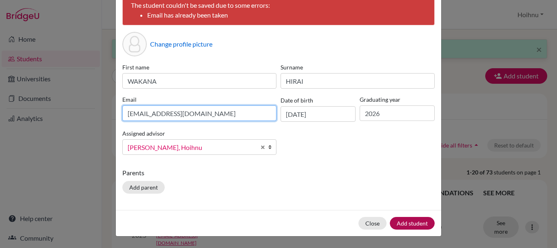
type input "hero04069@rais.ac.th"
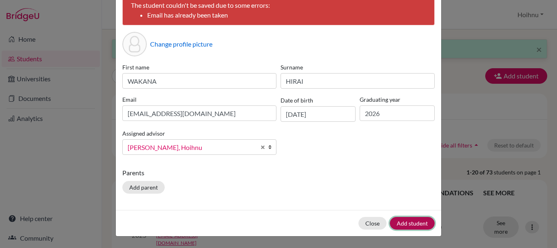
click at [410, 221] on button "Add student" at bounding box center [412, 223] width 45 height 13
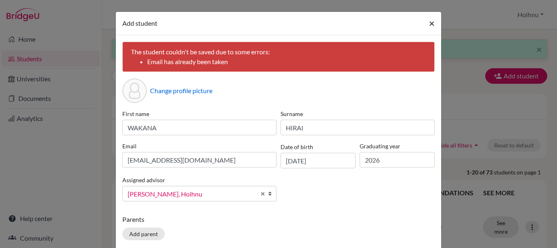
click at [430, 23] on span "×" at bounding box center [432, 23] width 6 height 12
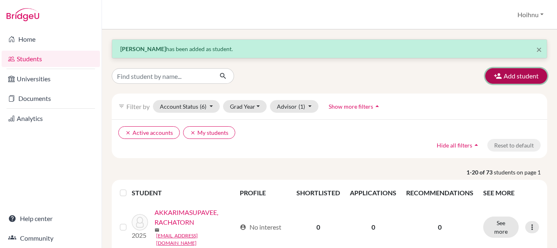
click at [514, 80] on button "Add student" at bounding box center [516, 76] width 62 height 16
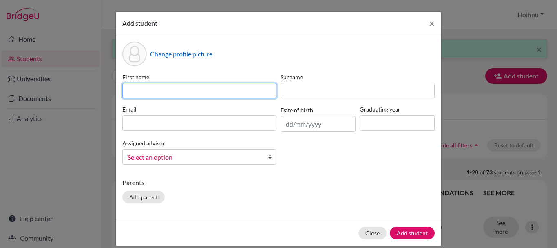
click at [144, 89] on input at bounding box center [199, 91] width 154 height 16
paste input "HPAUWUNG LAT AWNG"
drag, startPoint x: 201, startPoint y: 90, endPoint x: 181, endPoint y: 94, distance: 20.3
click at [181, 94] on input "HPAUWUNG LAT AWNG" at bounding box center [199, 91] width 154 height 16
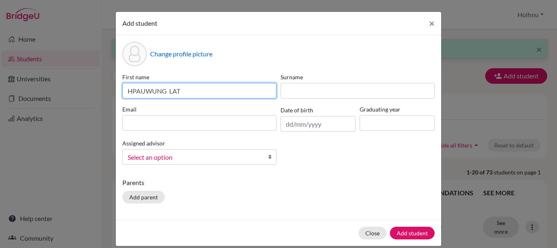
type input "HPAUWUNG LAT"
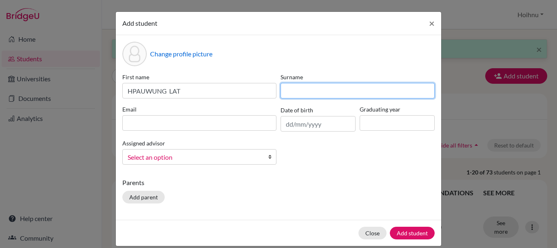
click at [302, 91] on input at bounding box center [358, 91] width 154 height 16
paste input "AWNG"
type input "AWNG"
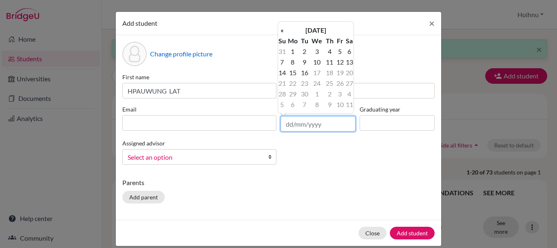
click at [294, 124] on input "text" at bounding box center [318, 124] width 75 height 16
type input "29/07/2007"
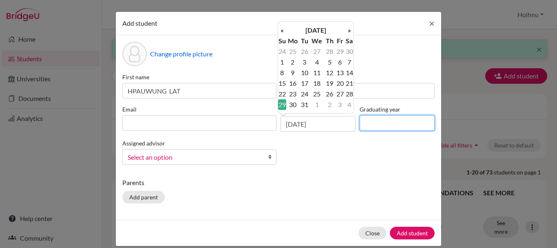
click at [387, 126] on input at bounding box center [397, 123] width 75 height 16
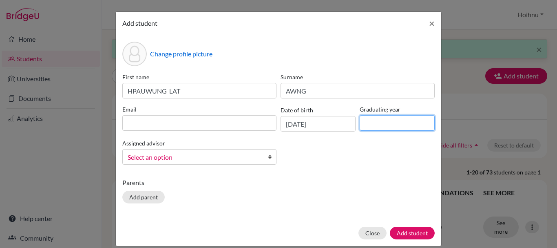
type input "2026"
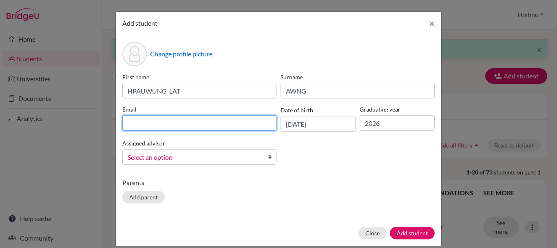
click at [175, 120] on input at bounding box center [199, 123] width 154 height 16
paste input "AwngAwng HPAUWUNG LAT AWNG <awngawng04201@rais.ac.th>"
drag, startPoint x: 183, startPoint y: 125, endPoint x: 113, endPoint y: 121, distance: 70.3
click at [116, 121] on div "Change profile picture First name HPAUWUNG LAT Surname AWNG Email AwngAwng HPAU…" at bounding box center [279, 127] width 326 height 184
click at [213, 125] on input "awngawng04201@rais.ac.th>" at bounding box center [199, 123] width 154 height 16
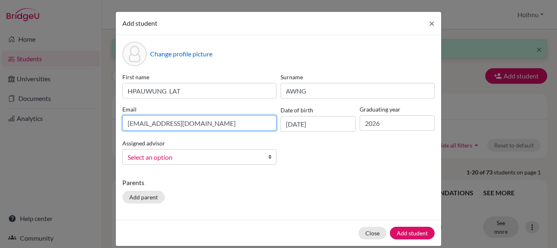
type input "awngawng04201@rais.ac.th"
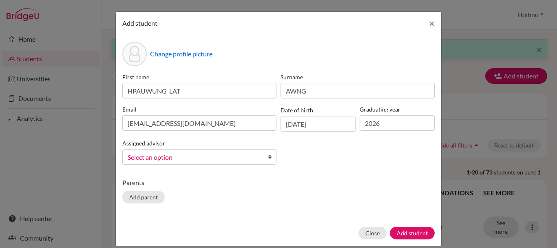
click at [268, 157] on b at bounding box center [272, 156] width 8 height 15
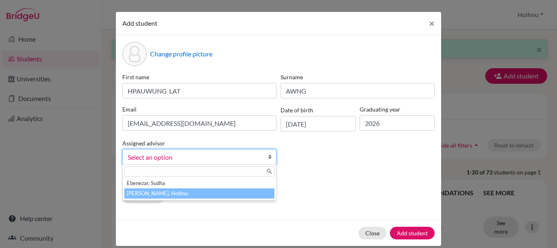
click at [162, 195] on li "Mark, Hoihnu" at bounding box center [199, 193] width 150 height 10
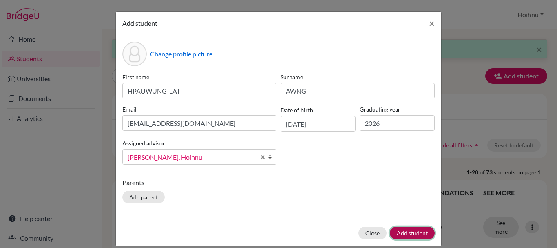
click at [411, 231] on button "Add student" at bounding box center [412, 232] width 45 height 13
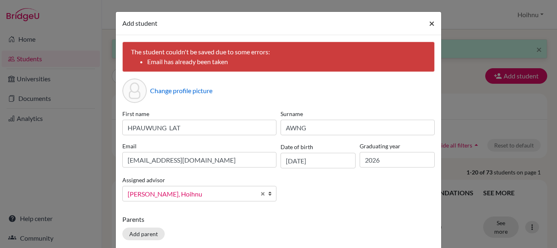
click at [432, 24] on button "×" at bounding box center [432, 23] width 19 height 23
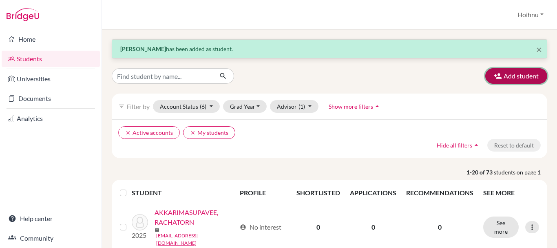
click at [512, 77] on button "Add student" at bounding box center [516, 76] width 62 height 16
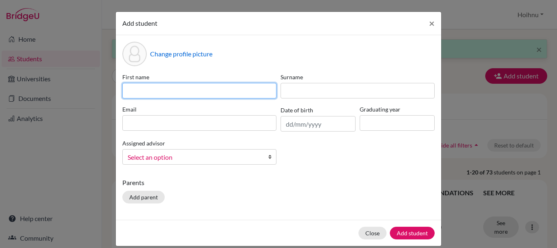
click at [169, 91] on input at bounding box center [199, 91] width 154 height 16
paste input "PUNJAPAT NGAMCHAROENSUKTAWORN"
drag, startPoint x: 161, startPoint y: 92, endPoint x: 255, endPoint y: 93, distance: 93.8
click at [255, 93] on input "PUNJAPAT NGAMCHAROENSUKTAWORN" at bounding box center [199, 91] width 154 height 16
type input "PUNJAPAT"
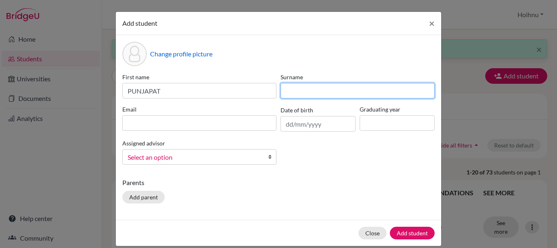
click at [308, 94] on input at bounding box center [358, 91] width 154 height 16
paste input "NGAMCHAROENSUKTAWORN"
type input "NGAMCHAROENSUKTAWORN"
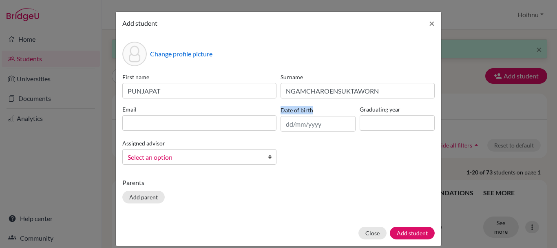
drag, startPoint x: 317, startPoint y: 126, endPoint x: 317, endPoint y: 134, distance: 8.2
click at [317, 131] on div "Date of birth" at bounding box center [318, 118] width 79 height 27
click at [295, 122] on input "text" at bounding box center [318, 124] width 75 height 16
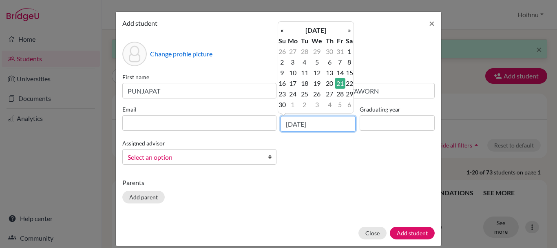
type input "21/09/2007"
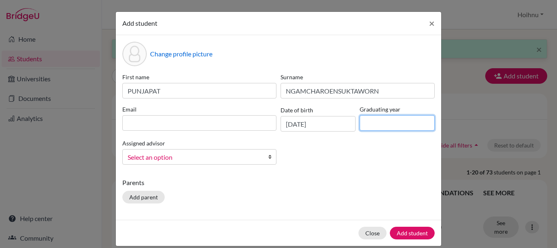
click at [387, 127] on input at bounding box center [397, 123] width 75 height 16
type input "2026"
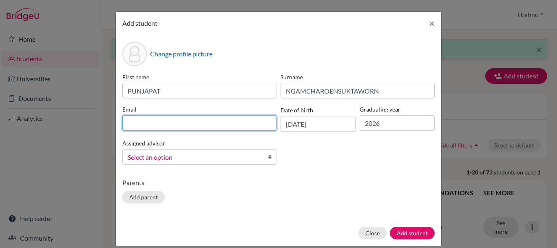
click at [133, 123] on input at bounding box center [199, 123] width 154 height 16
paste input "Tong PUNJAPAT NGAMCHAROENSUKTAWORN <tong04305@rais.ac.th>"
drag, startPoint x: 200, startPoint y: 121, endPoint x: 120, endPoint y: 124, distance: 80.8
click at [122, 124] on input "Tong PUNJAPAT NGAMCHAROENSUKTAWORN <tong04305@rais.ac.th>" at bounding box center [199, 123] width 154 height 16
click at [196, 126] on input "tong04305@rais.ac.th>" at bounding box center [199, 123] width 154 height 16
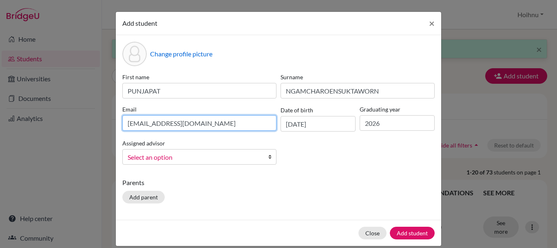
type input "tong04305@rais.ac.th"
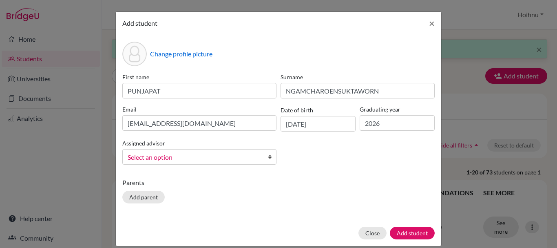
click at [268, 156] on b at bounding box center [272, 156] width 8 height 15
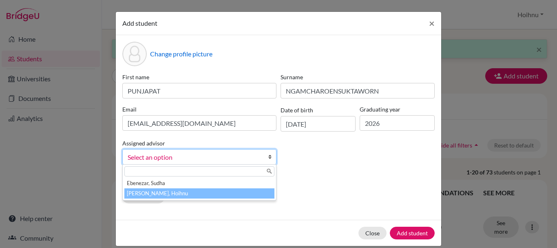
click at [170, 190] on li "Mark, Hoihnu" at bounding box center [199, 193] width 150 height 10
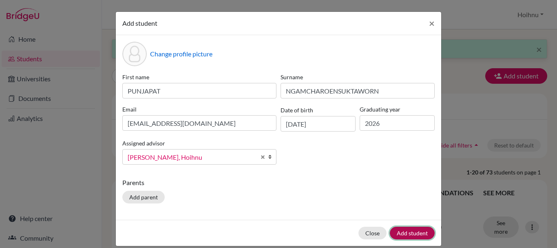
click at [411, 233] on button "Add student" at bounding box center [412, 232] width 45 height 13
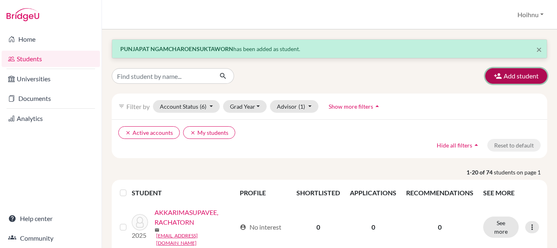
click at [500, 74] on button "Add student" at bounding box center [516, 76] width 62 height 16
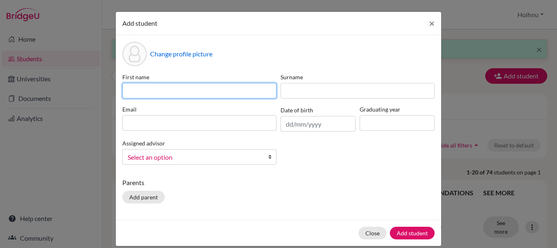
click at [174, 93] on input at bounding box center [199, 91] width 154 height 16
paste input "KAN HTAKE KHAUNG"
click at [183, 92] on input "KAN HTAKE KHAUNG" at bounding box center [199, 91] width 154 height 16
drag, startPoint x: 199, startPoint y: 90, endPoint x: 165, endPoint y: 91, distance: 33.5
click at [165, 91] on input "KAN HTAKE KHAUNG" at bounding box center [199, 91] width 154 height 16
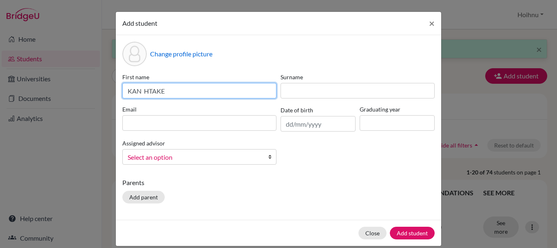
type input "KAN HTAKE"
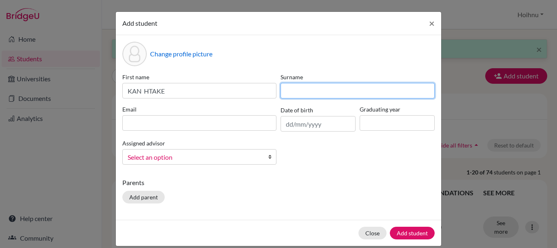
click at [289, 91] on input at bounding box center [358, 91] width 154 height 16
paste input "KHAUNG"
type input "KHAUNG"
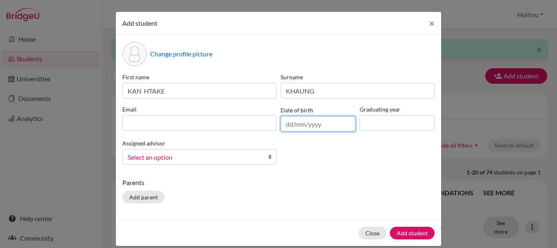
click at [307, 124] on input "text" at bounding box center [318, 124] width 75 height 16
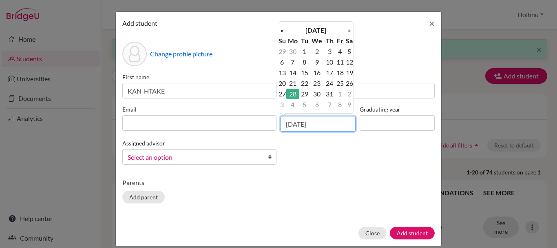
type input "28/07/2008"
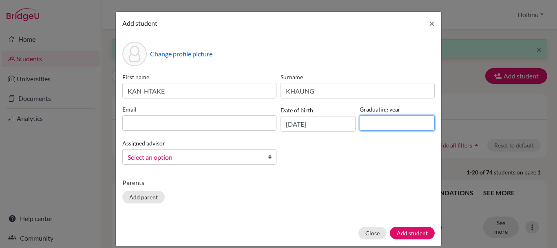
click at [368, 122] on input at bounding box center [397, 123] width 75 height 16
type input "2026"
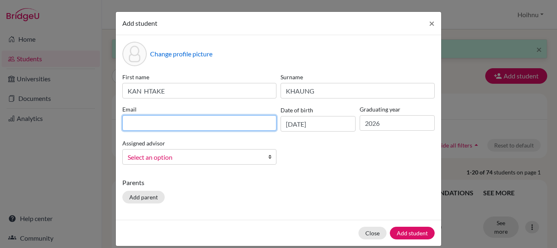
click at [172, 127] on input at bounding box center [199, 123] width 154 height 16
paste input "Thar Chit KAN HTAKE KHAUNG <tharchit04339@rais.ac.th>"
drag, startPoint x: 191, startPoint y: 122, endPoint x: 117, endPoint y: 121, distance: 74.3
click at [120, 121] on div "Email Thar Chit KAN HTAKE KHAUNG <tharchit04339@rais.ac.th>" at bounding box center [199, 118] width 158 height 27
click at [207, 124] on input "tharchit04339@rais.ac.th>" at bounding box center [199, 123] width 154 height 16
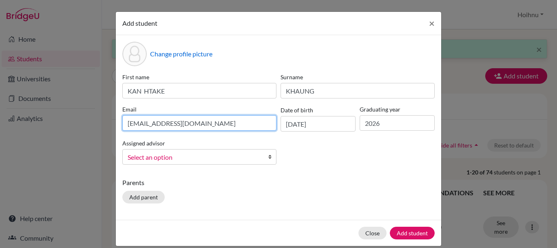
type input "tharchit04339@rais.ac.th"
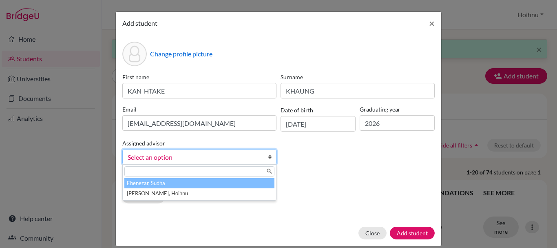
click at [268, 154] on b at bounding box center [272, 156] width 8 height 15
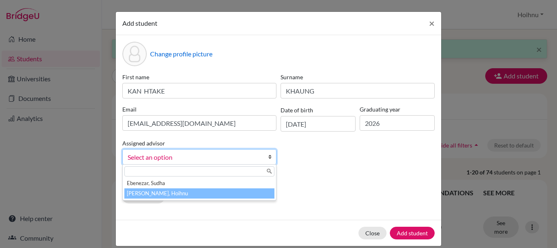
click at [160, 195] on li "Mark, Hoihnu" at bounding box center [199, 193] width 150 height 10
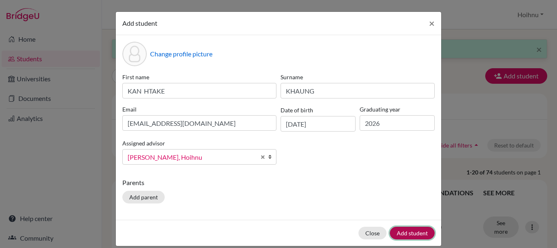
click at [413, 235] on button "Add student" at bounding box center [412, 232] width 45 height 13
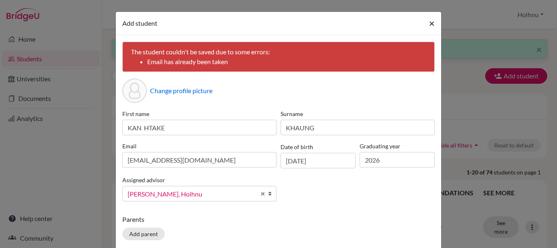
click at [430, 23] on span "×" at bounding box center [432, 23] width 6 height 12
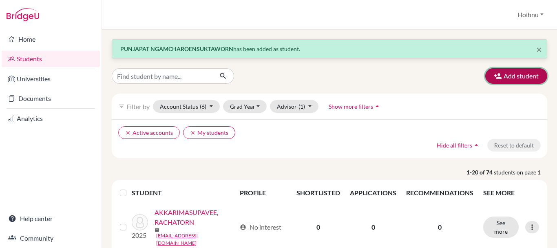
click at [510, 76] on button "Add student" at bounding box center [516, 76] width 62 height 16
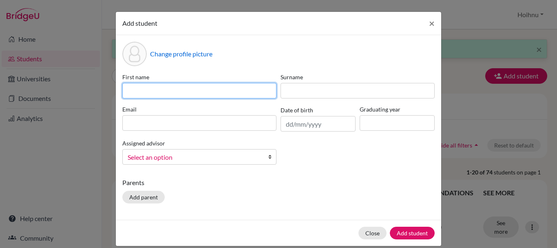
click at [145, 94] on input at bounding box center [199, 91] width 154 height 16
paste input "THOON SU THANT SIN"
drag, startPoint x: 184, startPoint y: 91, endPoint x: 200, endPoint y: 92, distance: 16.8
click at [200, 92] on input "THOON SU THANT SIN" at bounding box center [199, 91] width 154 height 16
type input "THOON SU THANT"
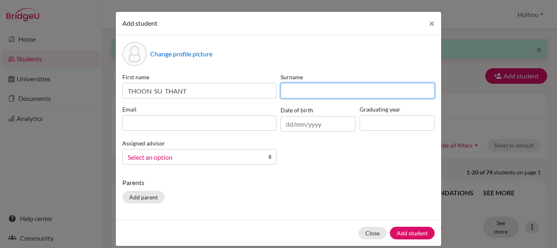
click at [296, 91] on input at bounding box center [358, 91] width 154 height 16
paste input "SIN"
type input "SIN"
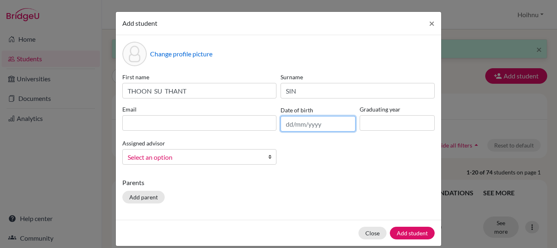
click at [294, 123] on input "text" at bounding box center [318, 124] width 75 height 16
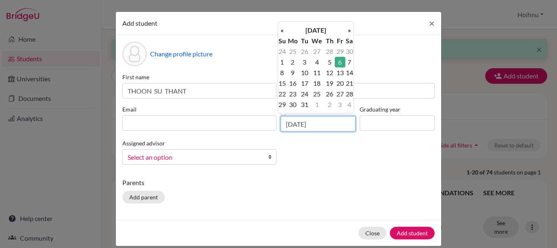
type input "06/07/2007"
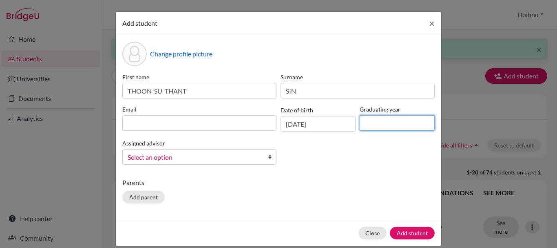
click at [364, 124] on input at bounding box center [397, 123] width 75 height 16
type input "2026"
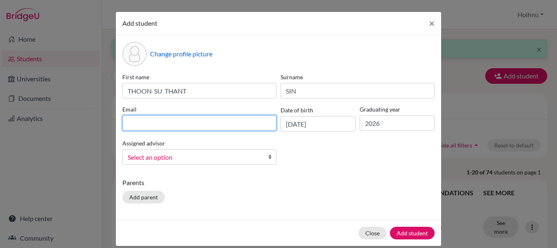
click at [141, 121] on input at bounding box center [199, 123] width 154 height 16
paste input "Ivy THOON SU THANT SIN <ivy04451@rais.ac.th>"
click at [203, 120] on input "Ivy THOON SU THANT SIN <ivy04451@rais.ac.th>" at bounding box center [199, 123] width 154 height 16
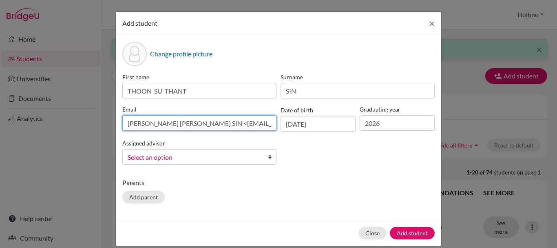
drag, startPoint x: 205, startPoint y: 123, endPoint x: 121, endPoint y: 124, distance: 83.6
click at [122, 124] on input "Ivy THOON SU THANT SIN <ivy04451@rais.ac.th>" at bounding box center [199, 123] width 154 height 16
click at [190, 127] on input "ivy04451@rais.ac.th>" at bounding box center [199, 123] width 154 height 16
type input "ivy04451@rais.ac.th"
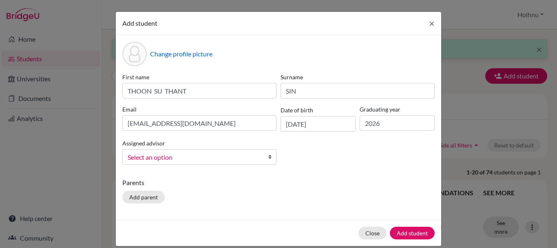
click at [264, 153] on link "Select an option" at bounding box center [199, 157] width 154 height 16
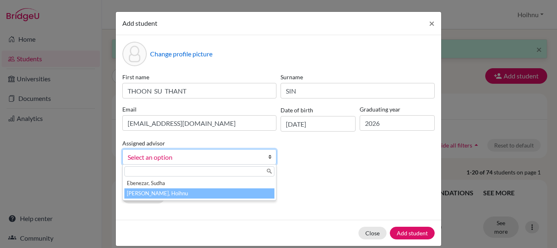
click at [153, 193] on li "Mark, Hoihnu" at bounding box center [199, 193] width 150 height 10
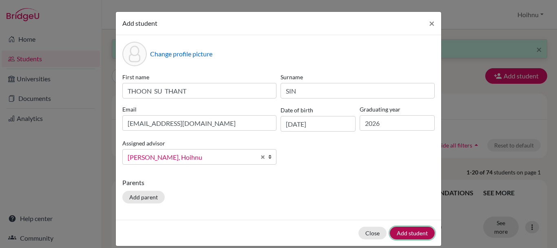
click at [404, 231] on button "Add student" at bounding box center [412, 232] width 45 height 13
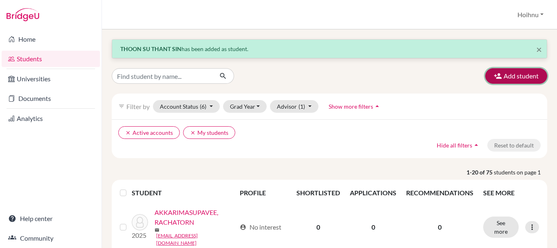
click at [514, 73] on button "Add student" at bounding box center [516, 76] width 62 height 16
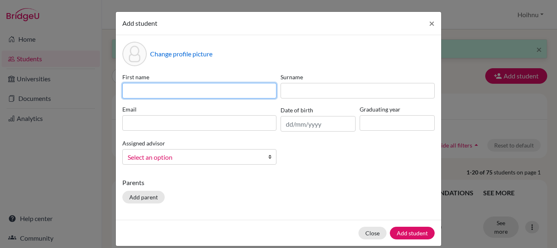
click at [158, 89] on input at bounding box center [199, 91] width 154 height 16
paste input "SAPH THANG ZA LIAN"
drag, startPoint x: 180, startPoint y: 93, endPoint x: 194, endPoint y: 91, distance: 13.9
click at [194, 91] on input "SAPH THANG ZA LIAN" at bounding box center [199, 91] width 154 height 16
type input "SAPH THANG ZA"
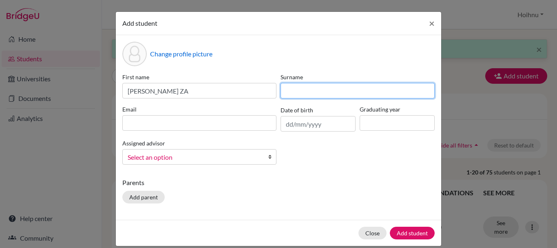
click at [303, 92] on input at bounding box center [358, 91] width 154 height 16
paste input "LIAN"
type input "LIAN"
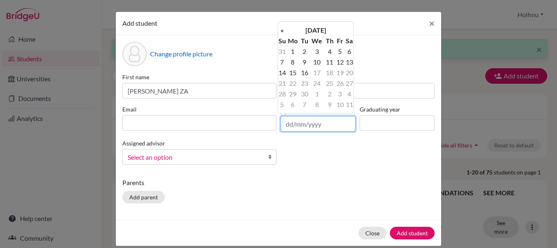
click at [289, 126] on input "text" at bounding box center [318, 124] width 75 height 16
type input "18/03/2008"
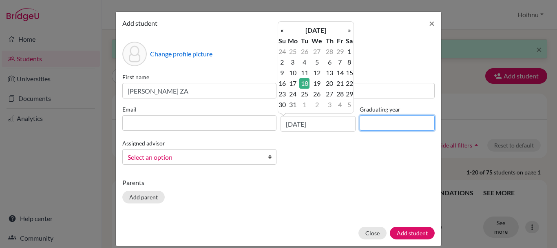
click at [378, 128] on input at bounding box center [397, 123] width 75 height 16
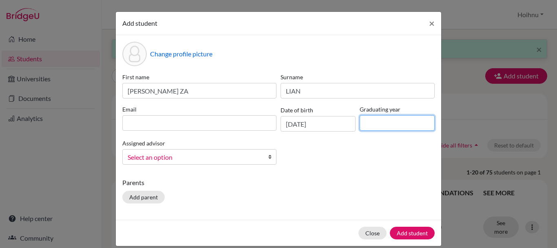
type input "2026"
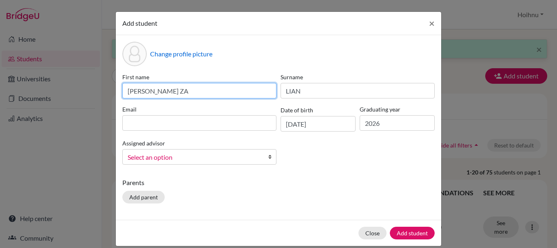
click at [125, 92] on input "SAPH THANG ZA" at bounding box center [199, 91] width 154 height 16
type input "ASAPH THANG ZA"
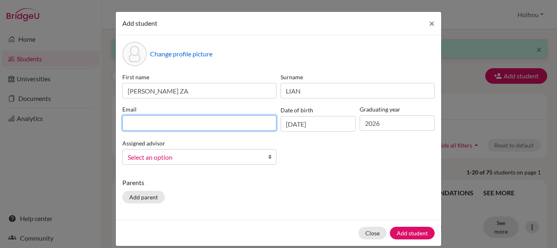
click at [148, 125] on input at bounding box center [199, 123] width 154 height 16
paste input "Asaph ASAPH THANG ZA LIAN <asaph04523@rais.ac.th>"
drag, startPoint x: 196, startPoint y: 121, endPoint x: 118, endPoint y: 122, distance: 77.5
click at [120, 122] on div "Email Asaph ASAPH THANG ZA LIAN <asaph04523@rais.ac.th>" at bounding box center [199, 118] width 158 height 27
click at [198, 125] on input "asaph04523@rais.ac.th>" at bounding box center [199, 123] width 154 height 16
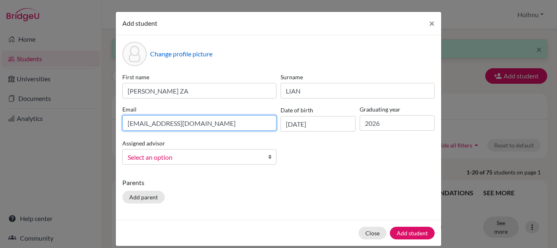
type input "asaph04523@rais.ac.th"
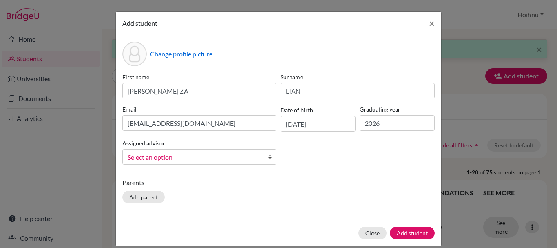
click at [268, 155] on b at bounding box center [272, 156] width 8 height 15
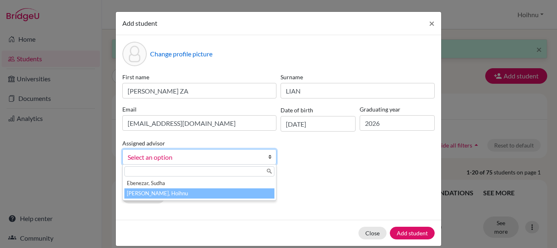
click at [162, 195] on li "Mark, Hoihnu" at bounding box center [199, 193] width 150 height 10
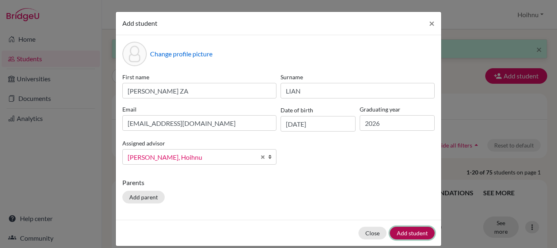
click at [410, 232] on button "Add student" at bounding box center [412, 232] width 45 height 13
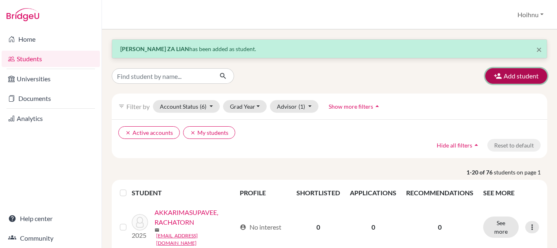
click at [517, 75] on button "Add student" at bounding box center [516, 76] width 62 height 16
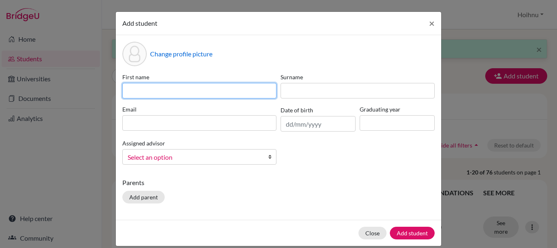
click at [141, 89] on input at bounding box center [199, 91] width 154 height 16
paste input "MYAT PHUE KHAING"
drag, startPoint x: 196, startPoint y: 89, endPoint x: 166, endPoint y: 91, distance: 29.4
click at [166, 91] on input "MYAT PHUE KHAING" at bounding box center [199, 91] width 154 height 16
type input "MYAT PHUE"
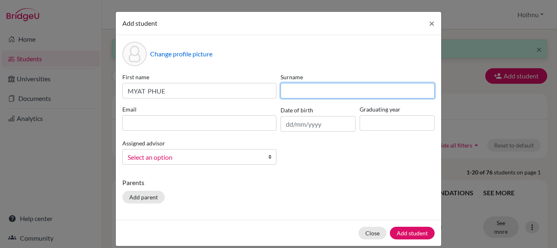
click at [297, 95] on input at bounding box center [358, 91] width 154 height 16
paste input "KHAING"
type input "KHAING"
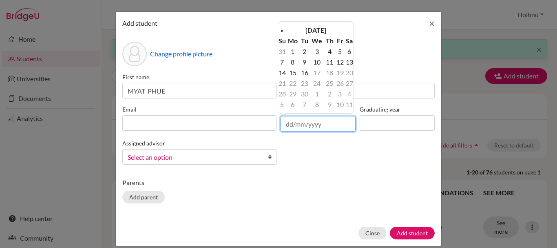
click at [300, 127] on input "text" at bounding box center [318, 124] width 75 height 16
type input "22/03/2007"
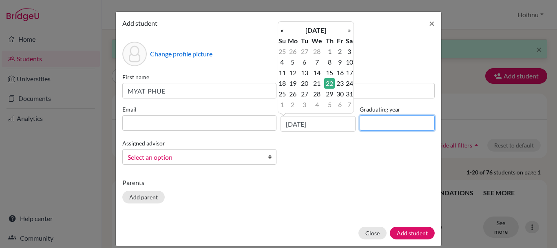
click at [408, 117] on input at bounding box center [397, 123] width 75 height 16
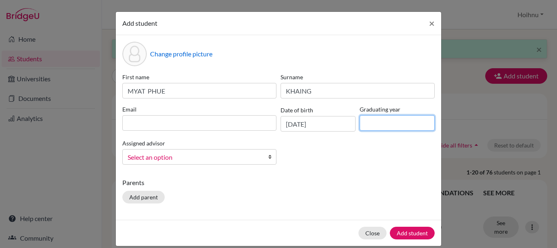
type input "2026"
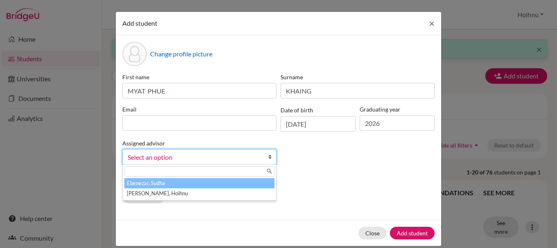
click at [264, 153] on link "Select an option" at bounding box center [199, 157] width 154 height 16
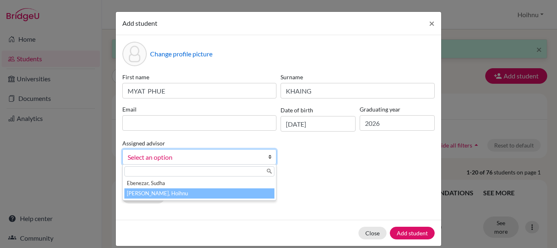
click at [168, 192] on li "Mark, Hoihnu" at bounding box center [199, 193] width 150 height 10
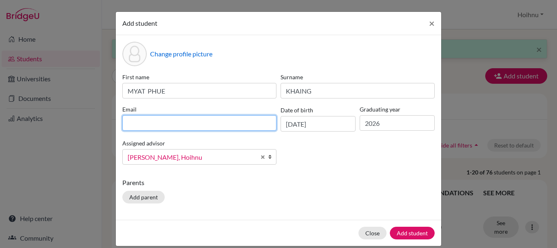
click at [151, 121] on input at bounding box center [199, 123] width 154 height 16
paste input "Myat MYAT PHUE KHAING <myat04317@rais.ac.th>"
drag, startPoint x: 201, startPoint y: 123, endPoint x: 113, endPoint y: 113, distance: 88.6
click at [116, 113] on div "Change profile picture First name MYAT PHUE Surname KHAING Email Myat MYAT PHUE…" at bounding box center [279, 127] width 326 height 184
click at [202, 126] on input "myat04317@rais.ac.th>" at bounding box center [199, 123] width 154 height 16
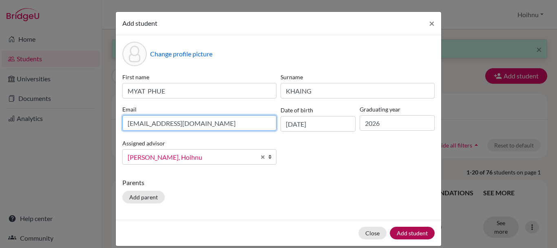
type input "myat04317@rais.ac.th"
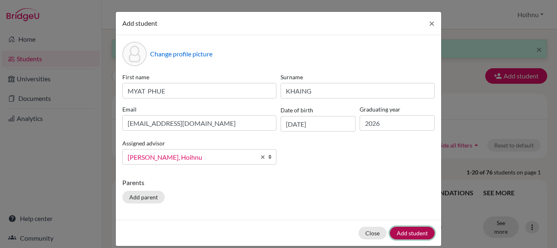
click at [414, 230] on button "Add student" at bounding box center [412, 232] width 45 height 13
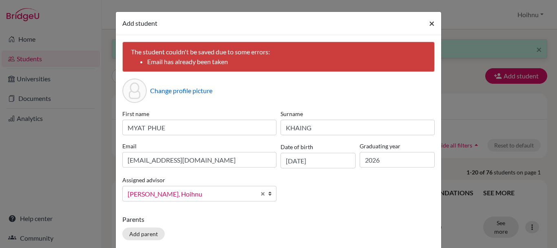
click at [429, 23] on span "×" at bounding box center [432, 23] width 6 height 12
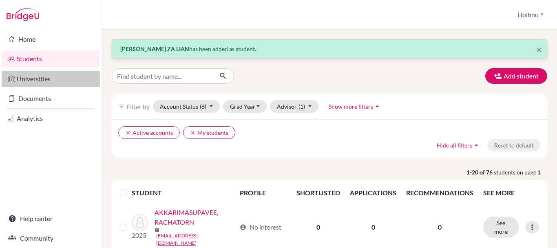
click at [37, 82] on link "Universities" at bounding box center [51, 79] width 98 height 16
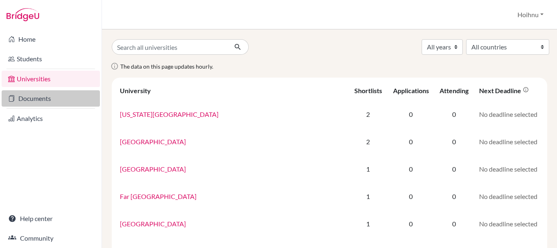
click at [33, 100] on link "Documents" at bounding box center [51, 98] width 98 height 16
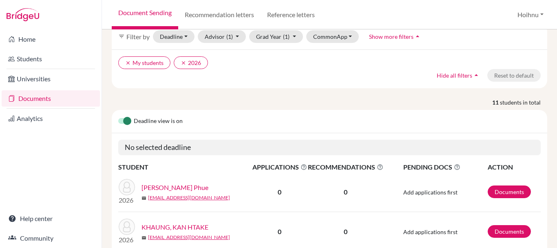
scroll to position [68, 0]
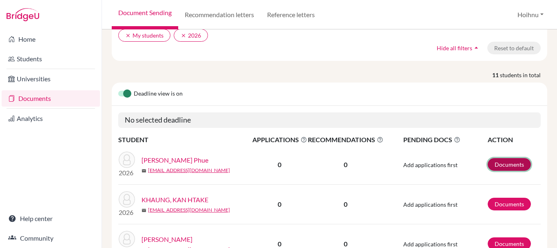
click at [507, 163] on link "Documents" at bounding box center [509, 164] width 43 height 13
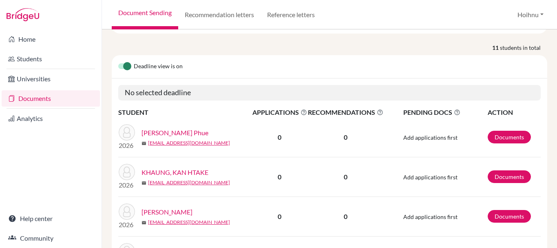
scroll to position [0, 0]
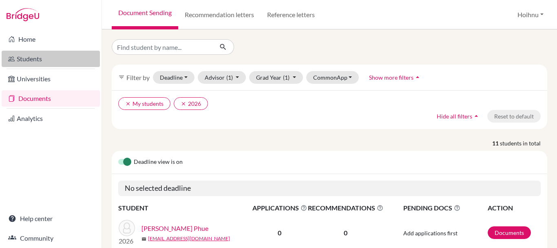
click at [42, 61] on link "Students" at bounding box center [51, 59] width 98 height 16
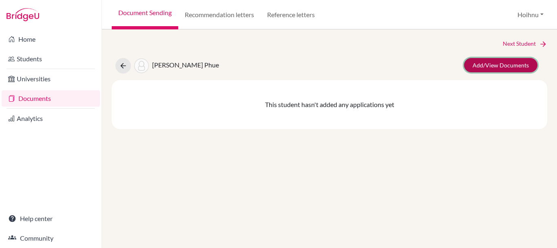
click at [498, 68] on link "Add/View Documents" at bounding box center [500, 65] width 73 height 14
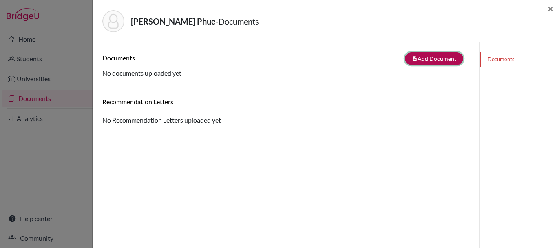
click at [430, 60] on button "note_add Add Document" at bounding box center [434, 58] width 58 height 13
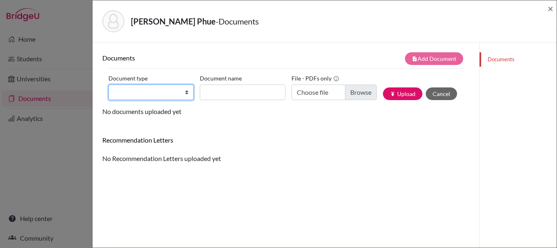
click at [186, 94] on select "Change explanation for Common App reports Counselor recommendation Internationa…" at bounding box center [151, 92] width 85 height 16
click at [293, 148] on div "Recommendation Letters" at bounding box center [285, 143] width 379 height 14
click at [499, 61] on link "Documents" at bounding box center [518, 59] width 77 height 14
click at [184, 93] on select "Change explanation for Common App reports Counselor recommendation Internationa…" at bounding box center [151, 92] width 85 height 16
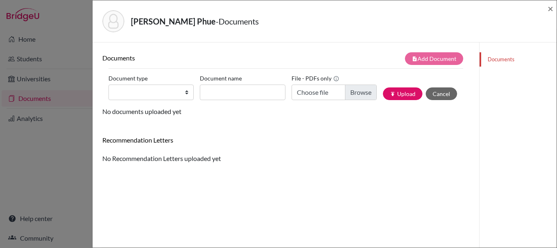
click at [296, 142] on h6 "Recommendation Letters" at bounding box center [285, 140] width 367 height 8
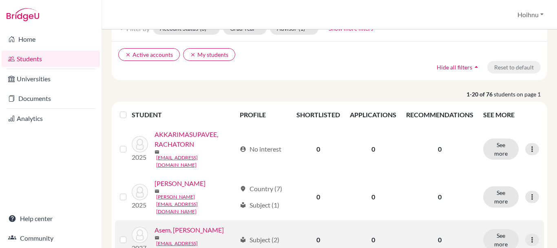
scroll to position [68, 0]
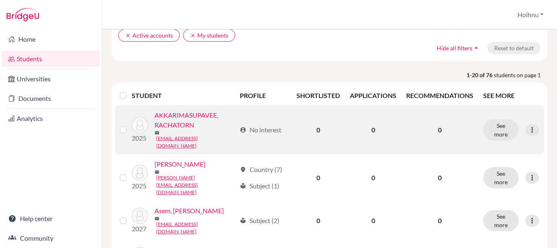
click at [181, 121] on link "AKKARIMASUPAVEE, RACHATORN" at bounding box center [196, 120] width 82 height 20
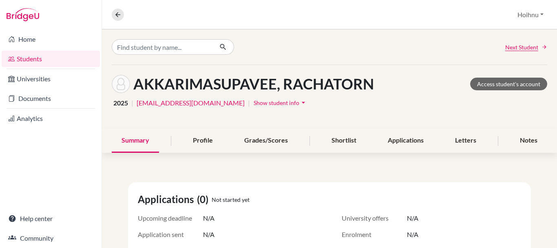
scroll to position [68, 0]
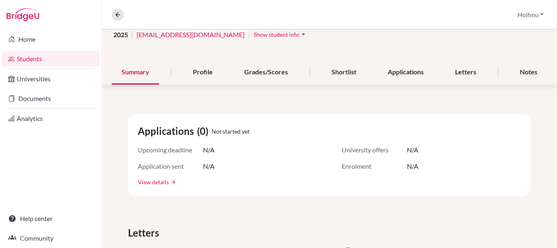
click at [158, 183] on link "View details" at bounding box center [153, 181] width 31 height 9
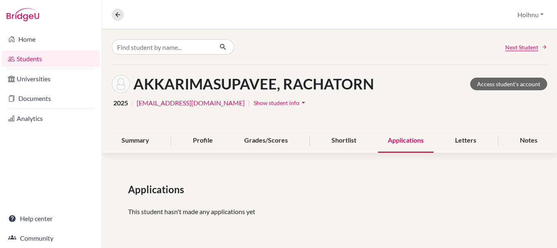
click at [397, 140] on div "Applications" at bounding box center [405, 140] width 55 height 24
click at [206, 140] on div "Profile" at bounding box center [203, 140] width 40 height 24
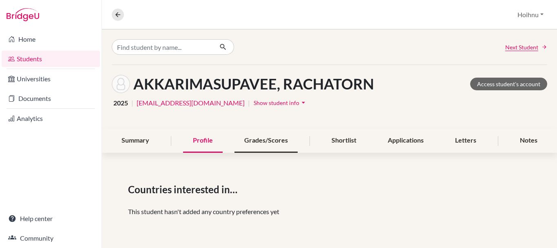
click at [265, 141] on div "Grades/Scores" at bounding box center [266, 140] width 63 height 24
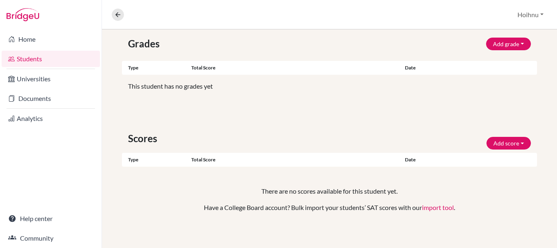
scroll to position [149, 0]
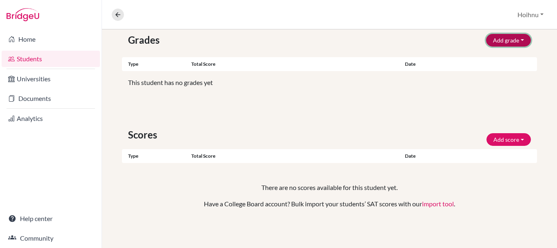
click at [504, 40] on button "Add grade" at bounding box center [508, 40] width 45 height 13
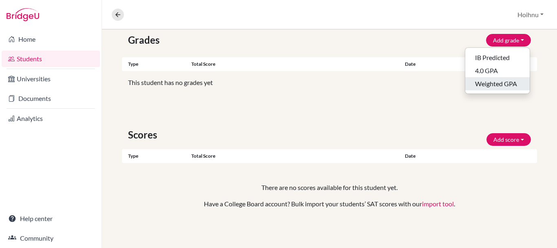
click at [487, 82] on button "Weighted GPA" at bounding box center [497, 83] width 64 height 13
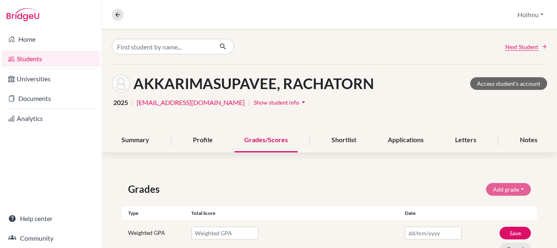
scroll to position [0, 0]
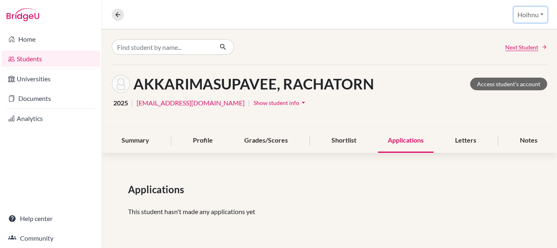
click at [533, 12] on button "Hoihnu" at bounding box center [530, 15] width 33 height 16
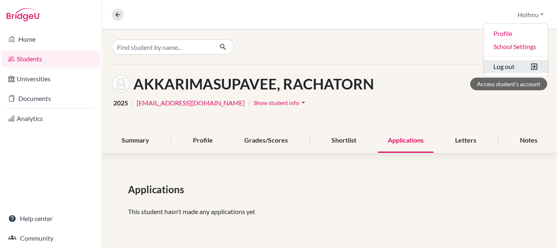
click at [503, 71] on button "Log out" at bounding box center [516, 66] width 64 height 13
